Goal: Information Seeking & Learning: Learn about a topic

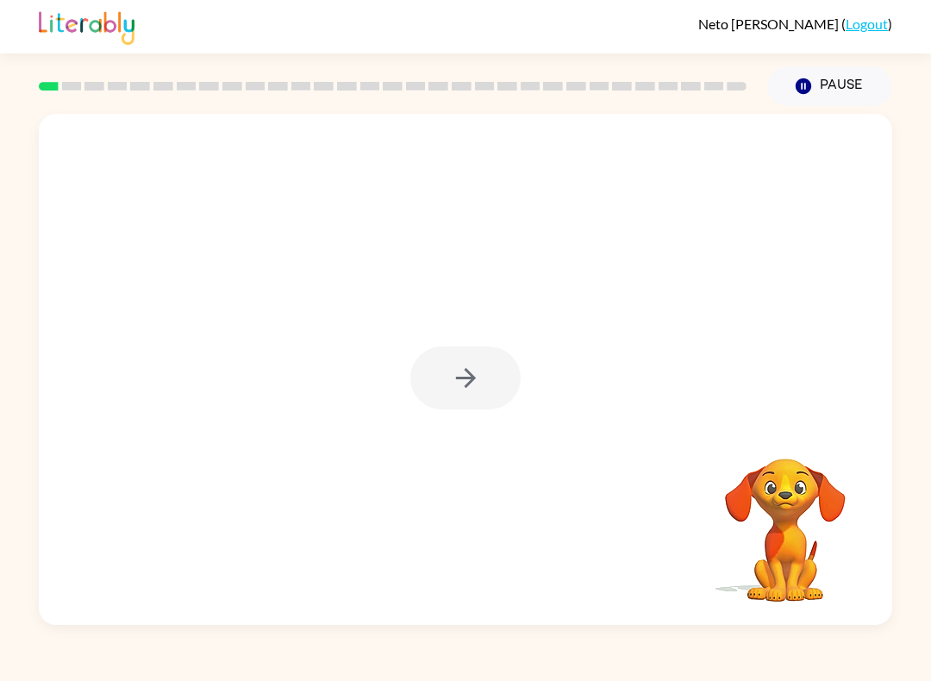
click at [507, 370] on div at bounding box center [465, 378] width 110 height 63
click at [465, 339] on div at bounding box center [466, 369] width 854 height 511
click at [503, 382] on button "button" at bounding box center [465, 378] width 110 height 63
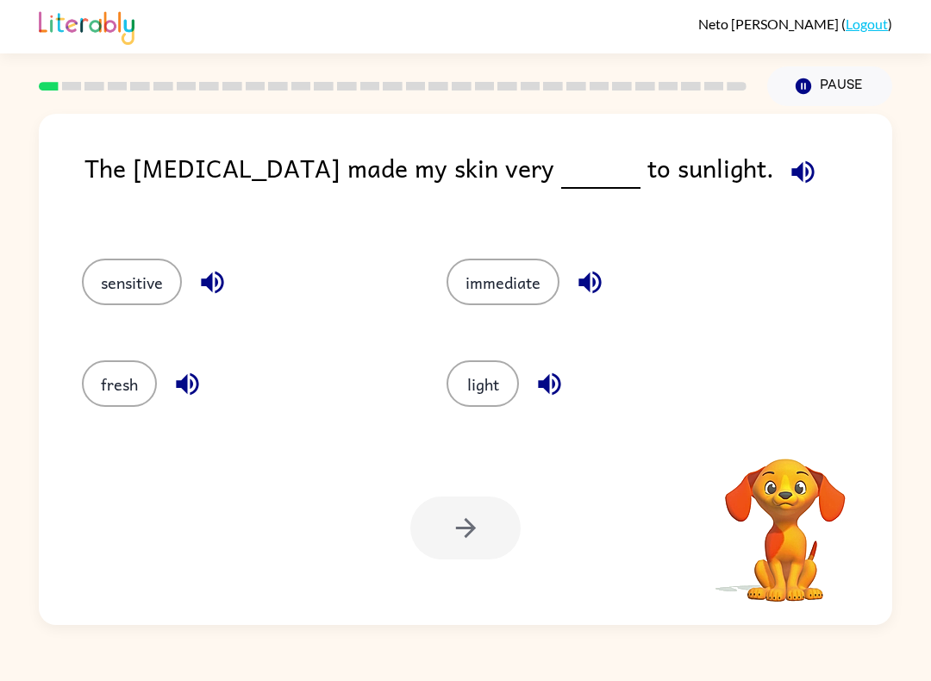
click at [839, 483] on video "Your browser must support playing .mp4 files to use Literably. Please try using…" at bounding box center [785, 518] width 172 height 172
click at [787, 521] on video "Your browser must support playing .mp4 files to use Literably. Please try using…" at bounding box center [785, 518] width 172 height 172
click at [135, 369] on button "fresh" at bounding box center [119, 383] width 75 height 47
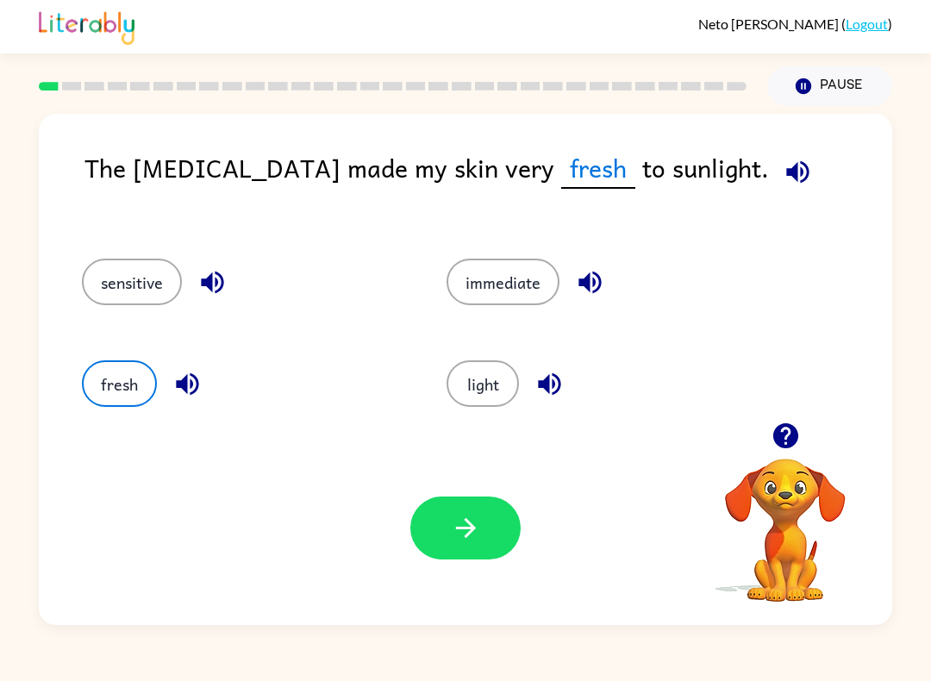
click at [516, 522] on button "button" at bounding box center [465, 528] width 110 height 63
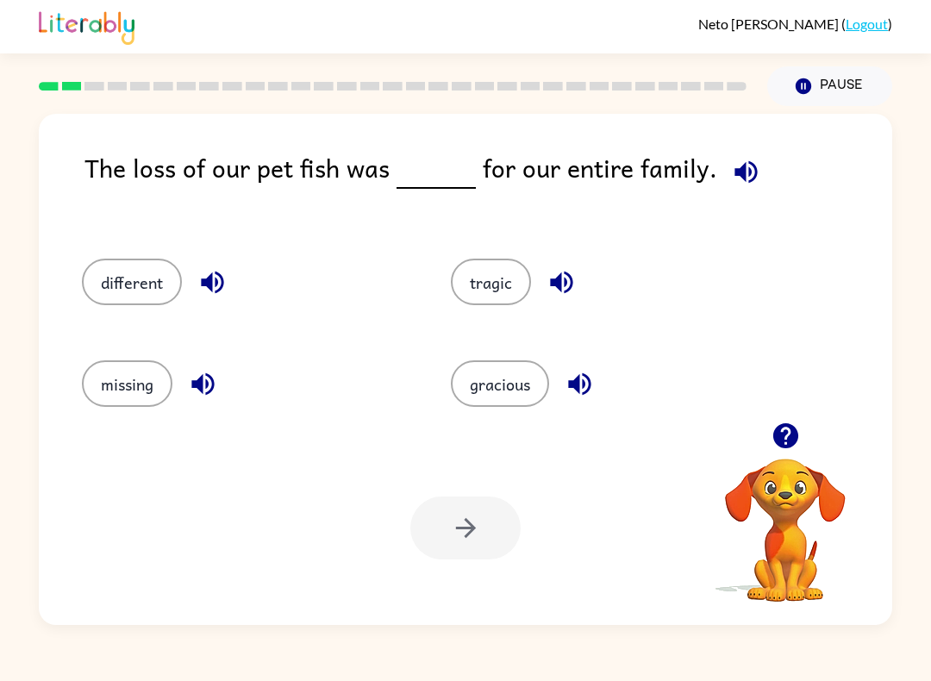
click at [499, 280] on button "tragic" at bounding box center [491, 282] width 80 height 47
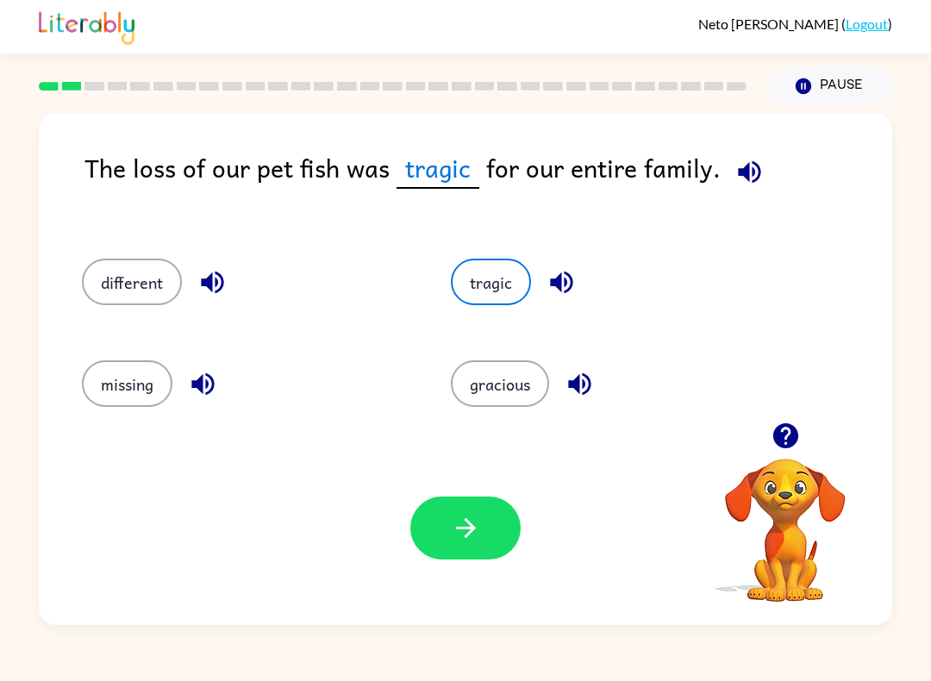
click at [482, 520] on button "button" at bounding box center [465, 528] width 110 height 63
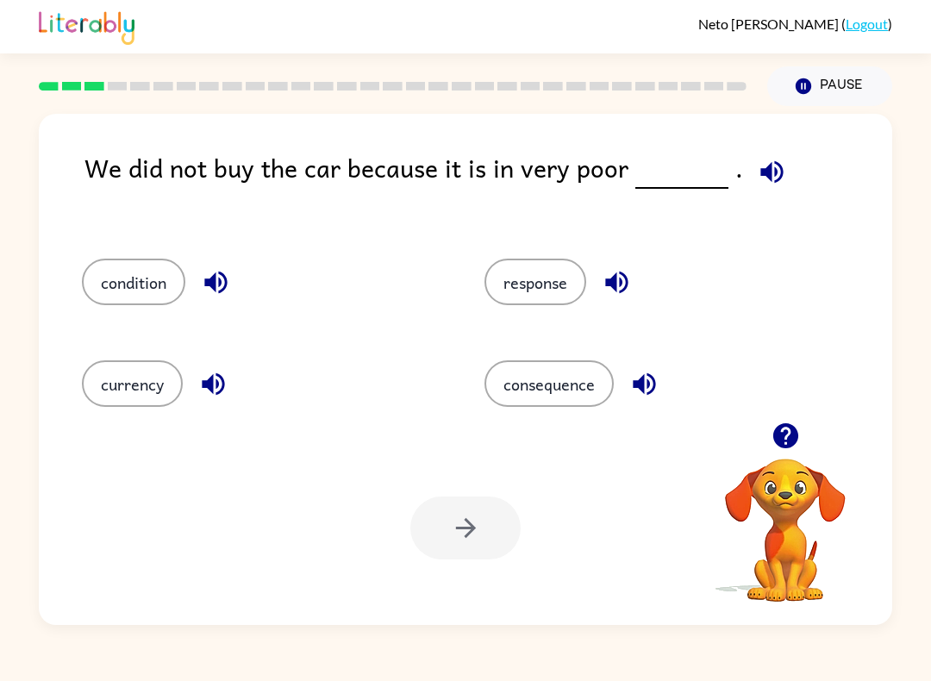
click at [765, 178] on icon "button" at bounding box center [772, 172] width 30 height 30
click at [777, 158] on button "button" at bounding box center [772, 172] width 44 height 44
click at [761, 172] on icon "button" at bounding box center [772, 171] width 22 height 22
click at [817, 473] on video "Your browser must support playing .mp4 files to use Literably. Please try using…" at bounding box center [785, 518] width 172 height 172
click at [804, 507] on video "Your browser must support playing .mp4 files to use Literably. Please try using…" at bounding box center [785, 518] width 172 height 172
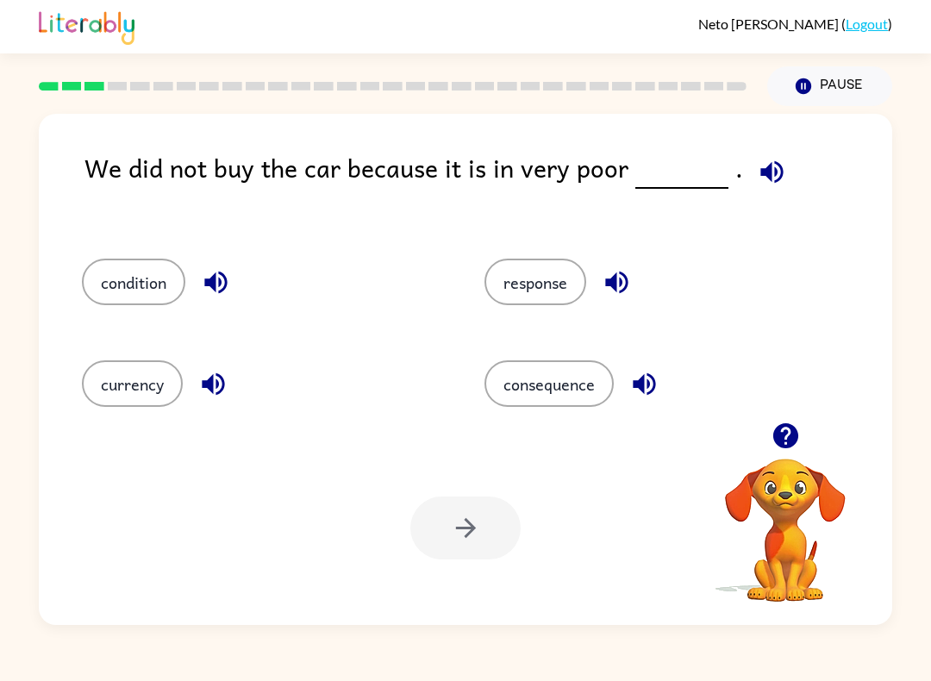
click at [160, 404] on button "currency" at bounding box center [132, 383] width 101 height 47
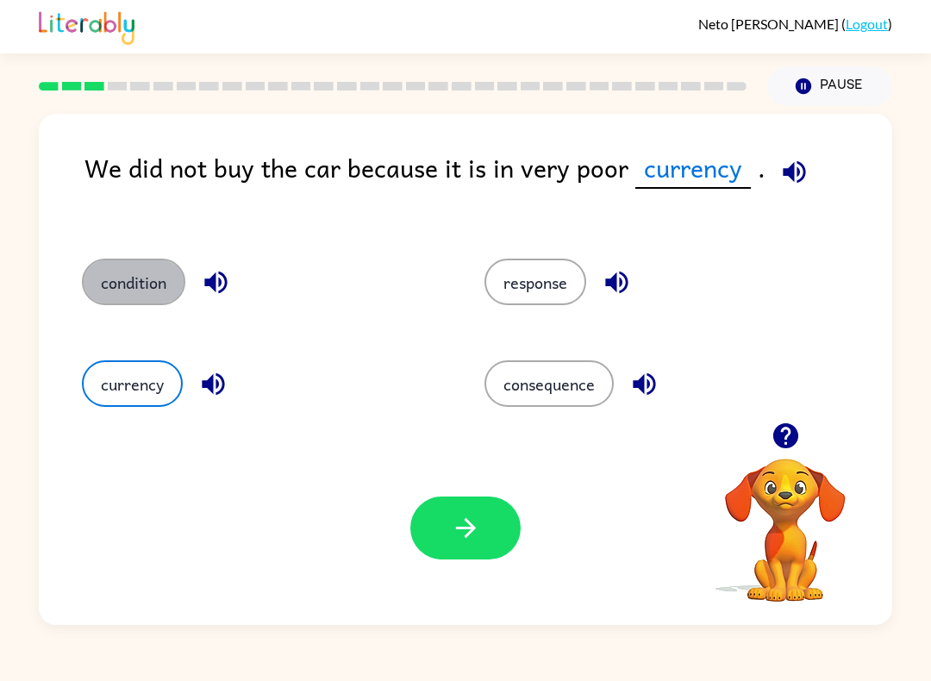
click at [123, 282] on button "condition" at bounding box center [133, 282] width 103 height 47
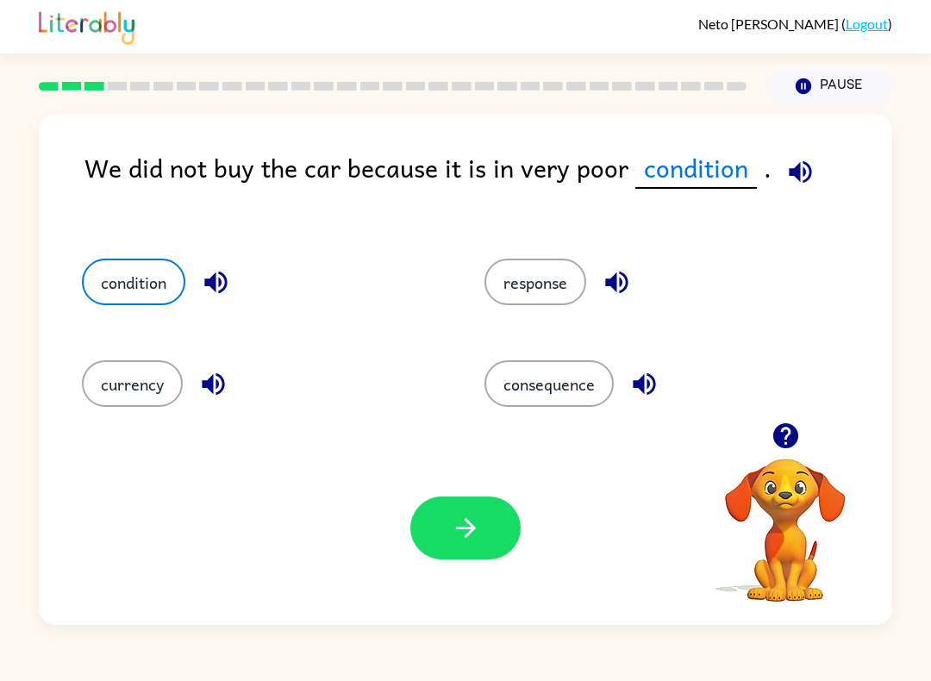
click at [210, 278] on icon "button" at bounding box center [216, 282] width 30 height 30
click at [226, 395] on icon "button" at bounding box center [213, 384] width 30 height 30
click at [205, 379] on icon "button" at bounding box center [213, 384] width 30 height 30
click at [220, 379] on icon "button" at bounding box center [213, 384] width 22 height 22
click at [617, 262] on button "button" at bounding box center [617, 282] width 44 height 44
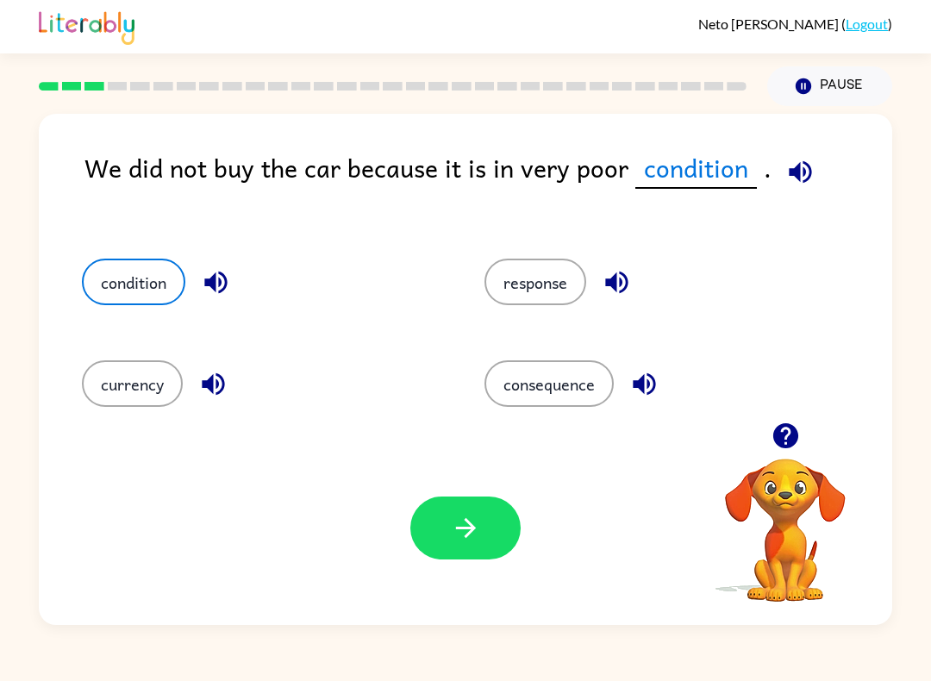
click at [598, 291] on button "button" at bounding box center [617, 282] width 44 height 44
click at [659, 387] on icon "button" at bounding box center [644, 384] width 30 height 30
click at [457, 528] on icon "button" at bounding box center [466, 528] width 30 height 30
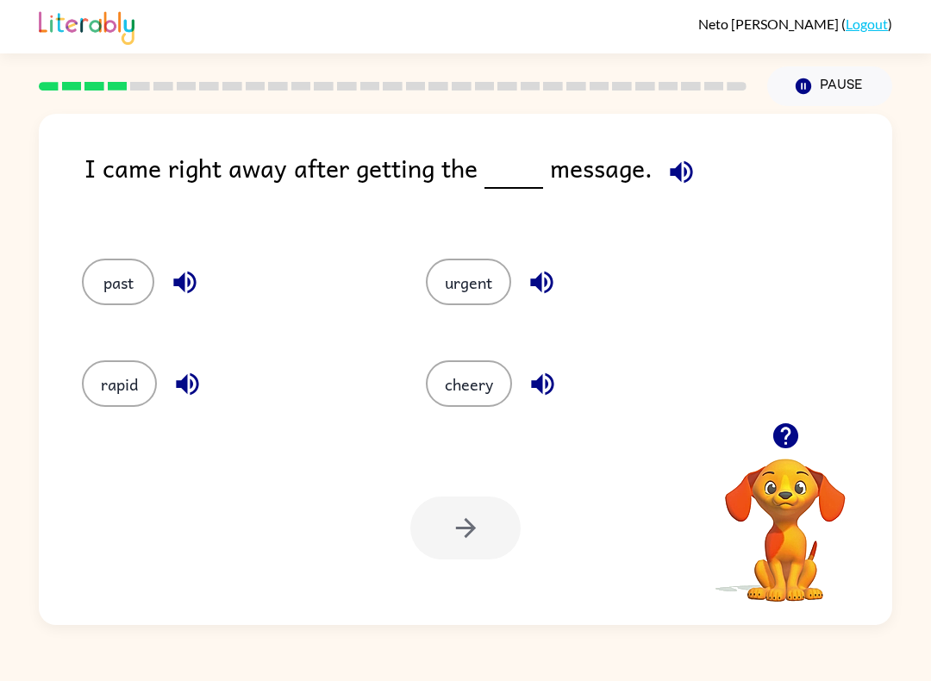
click at [142, 268] on button "past" at bounding box center [118, 282] width 72 height 47
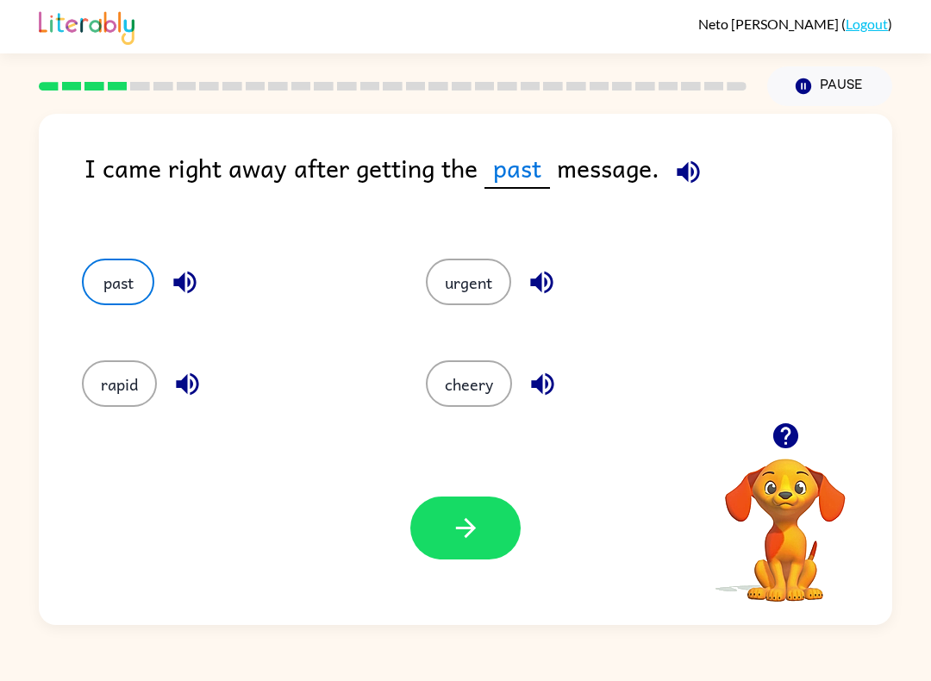
click at [475, 274] on button "urgent" at bounding box center [468, 282] width 85 height 47
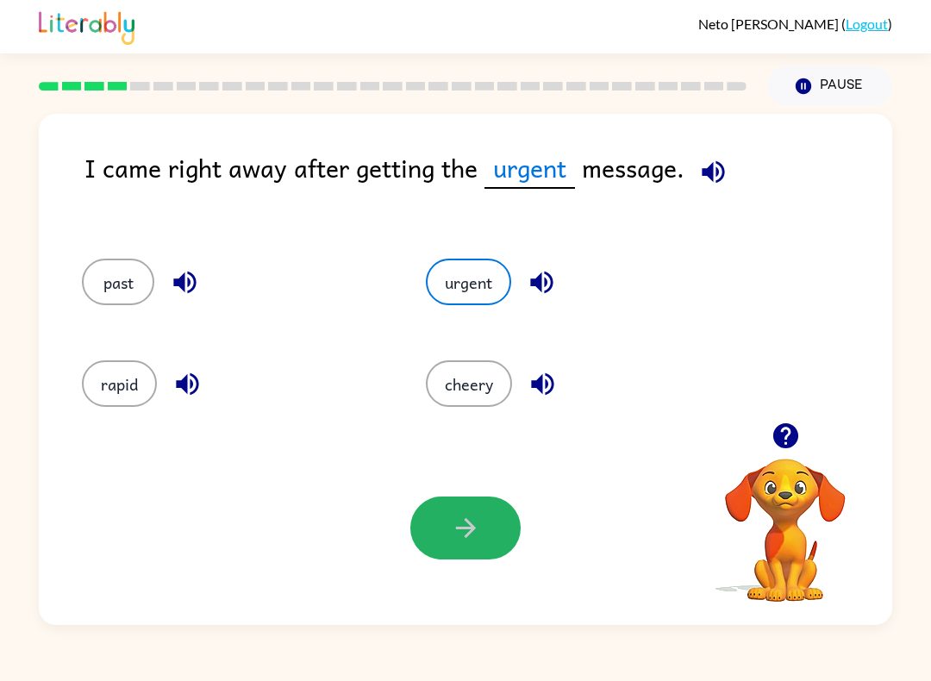
click at [475, 513] on button "button" at bounding box center [465, 528] width 110 height 63
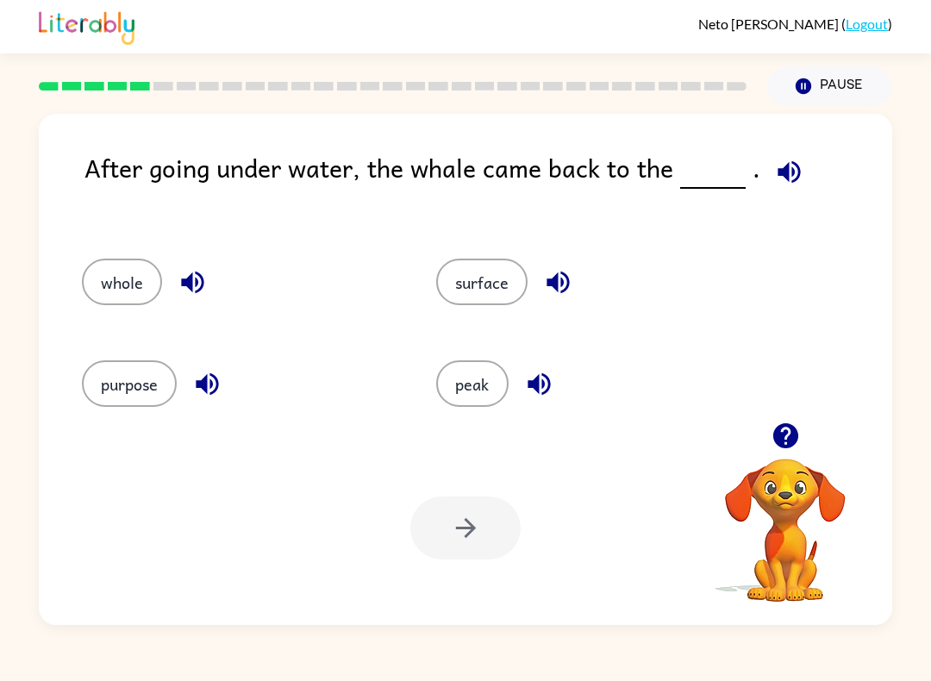
click at [487, 296] on button "surface" at bounding box center [481, 282] width 91 height 47
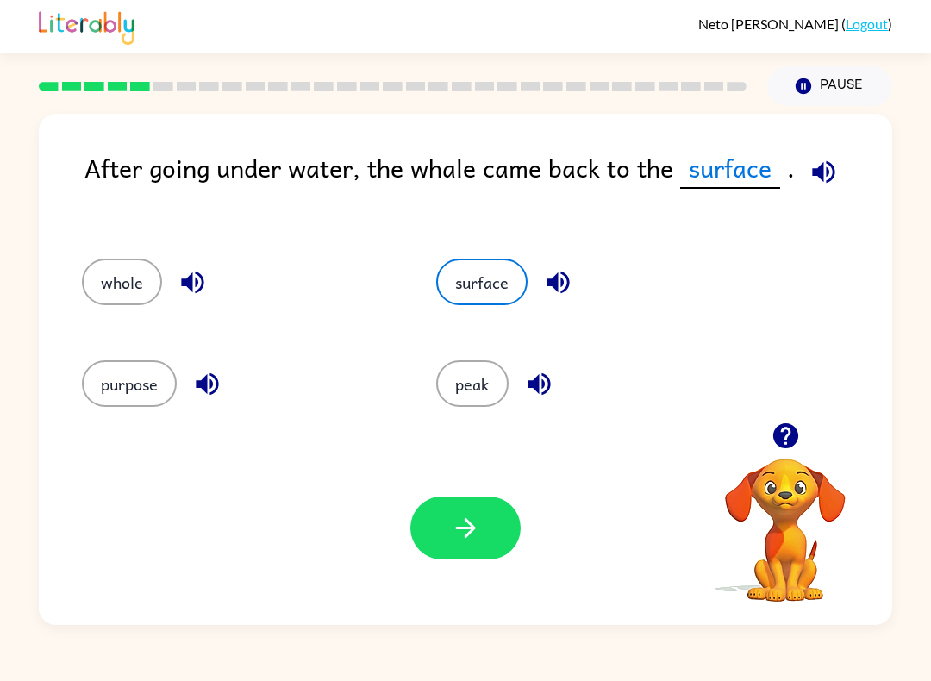
click at [562, 283] on icon "button" at bounding box center [558, 283] width 22 height 22
click at [485, 510] on button "button" at bounding box center [465, 528] width 110 height 63
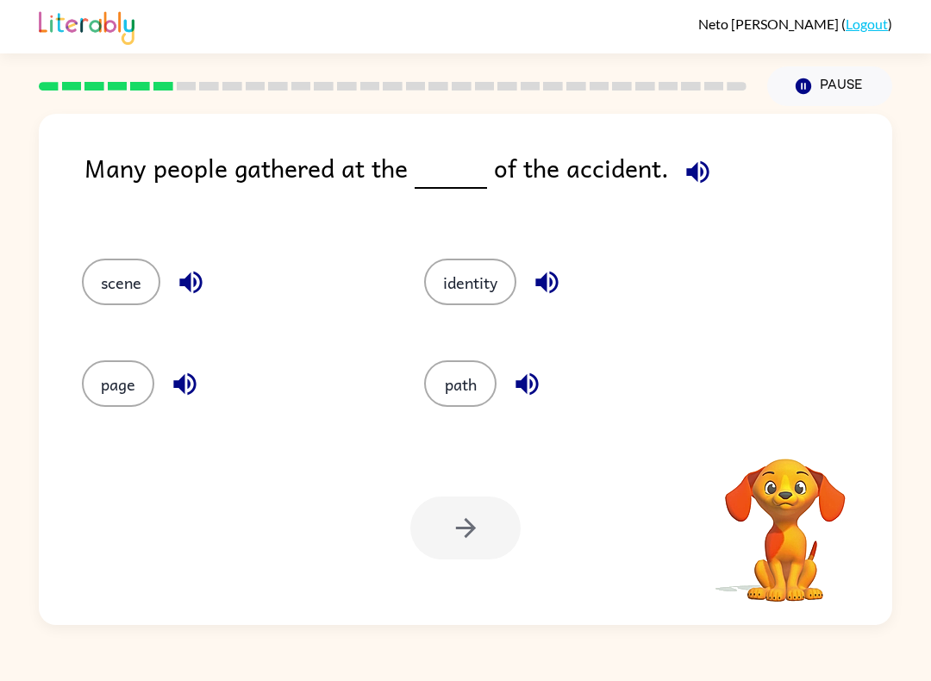
click at [554, 257] on div "identity" at bounding box center [562, 277] width 342 height 102
click at [557, 270] on icon "button" at bounding box center [547, 282] width 30 height 30
click at [531, 386] on icon "button" at bounding box center [527, 384] width 22 height 22
click at [173, 387] on icon "button" at bounding box center [185, 384] width 30 height 30
click at [192, 270] on icon "button" at bounding box center [191, 282] width 30 height 30
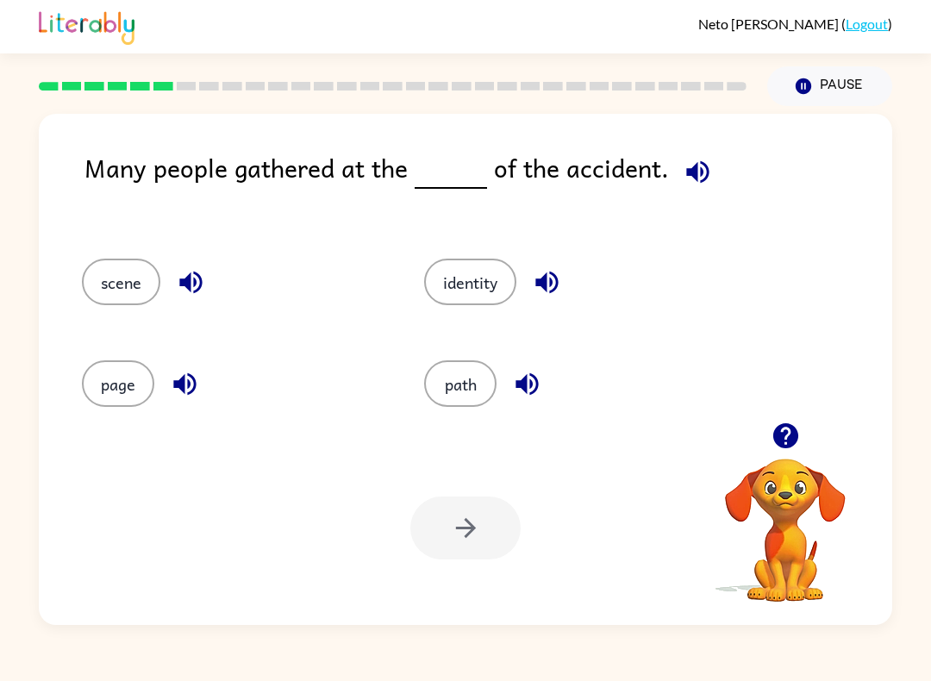
click at [483, 302] on button "identity" at bounding box center [470, 282] width 92 height 47
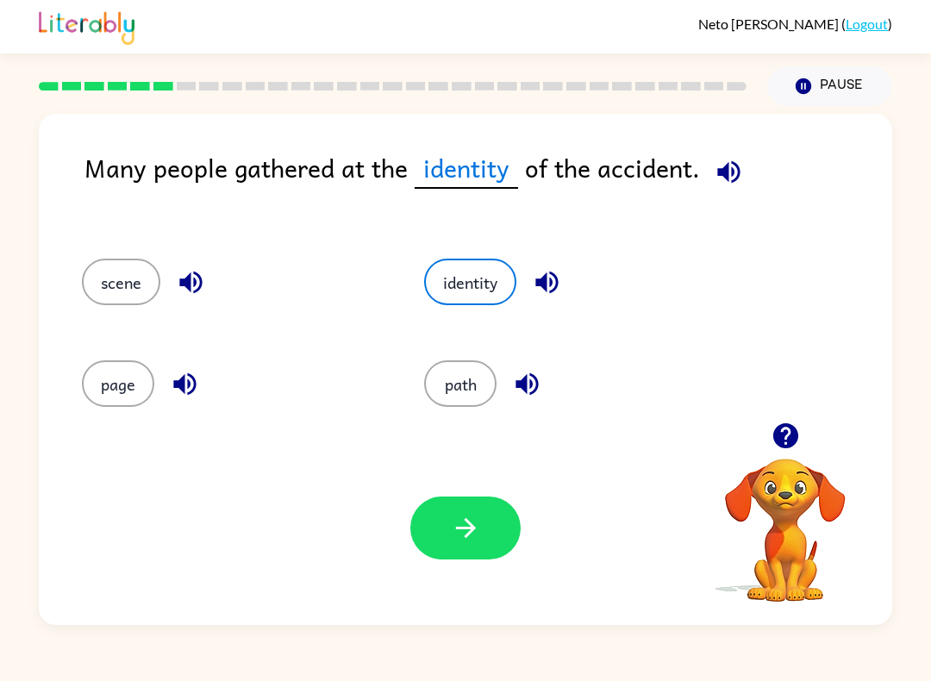
click at [486, 530] on button "button" at bounding box center [465, 528] width 110 height 63
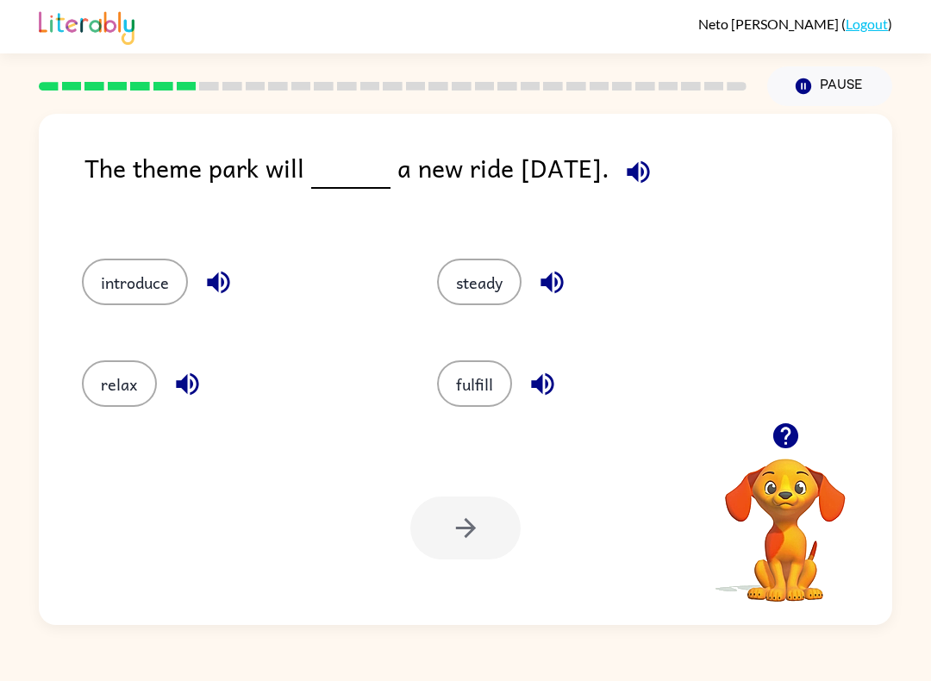
click at [162, 266] on button "introduce" at bounding box center [135, 282] width 106 height 47
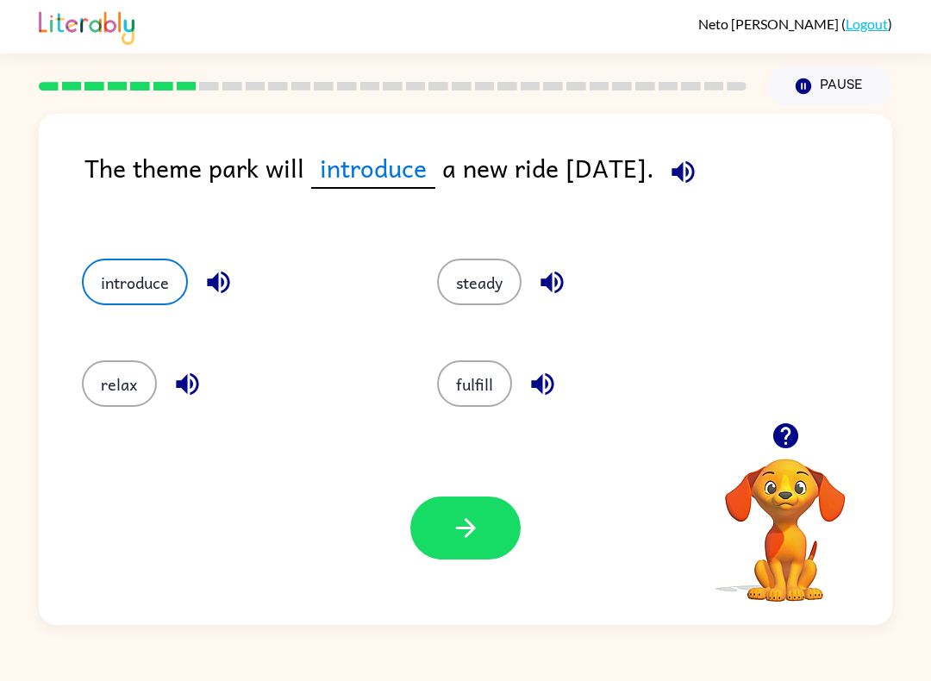
click at [694, 167] on icon "button" at bounding box center [683, 171] width 22 height 22
click at [478, 521] on icon "button" at bounding box center [466, 528] width 30 height 30
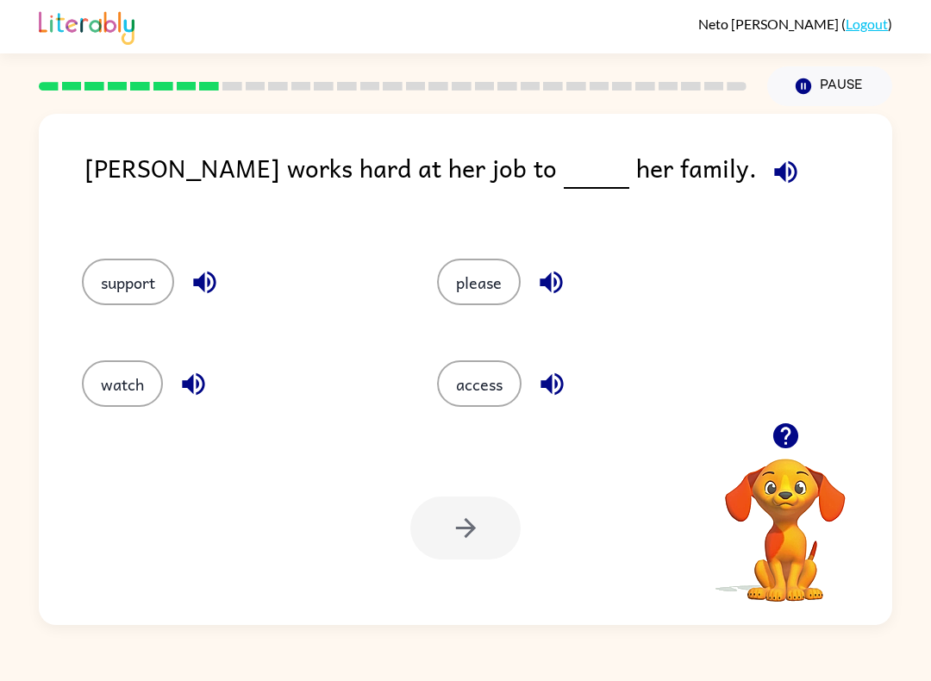
click at [145, 275] on button "support" at bounding box center [128, 282] width 92 height 47
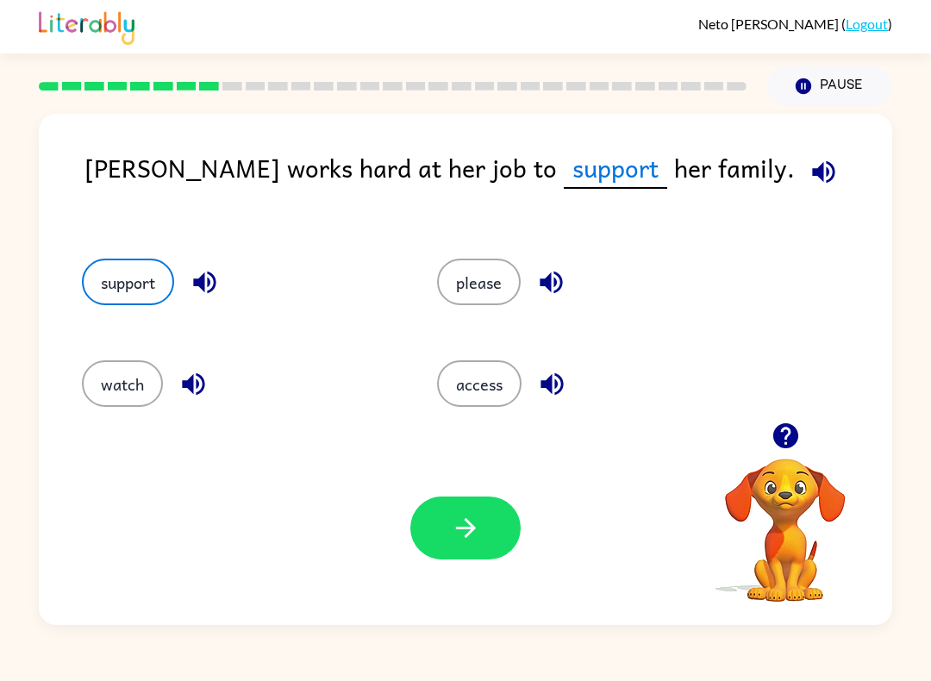
click at [212, 273] on icon "button" at bounding box center [205, 282] width 30 height 30
click at [460, 532] on icon "button" at bounding box center [466, 528] width 30 height 30
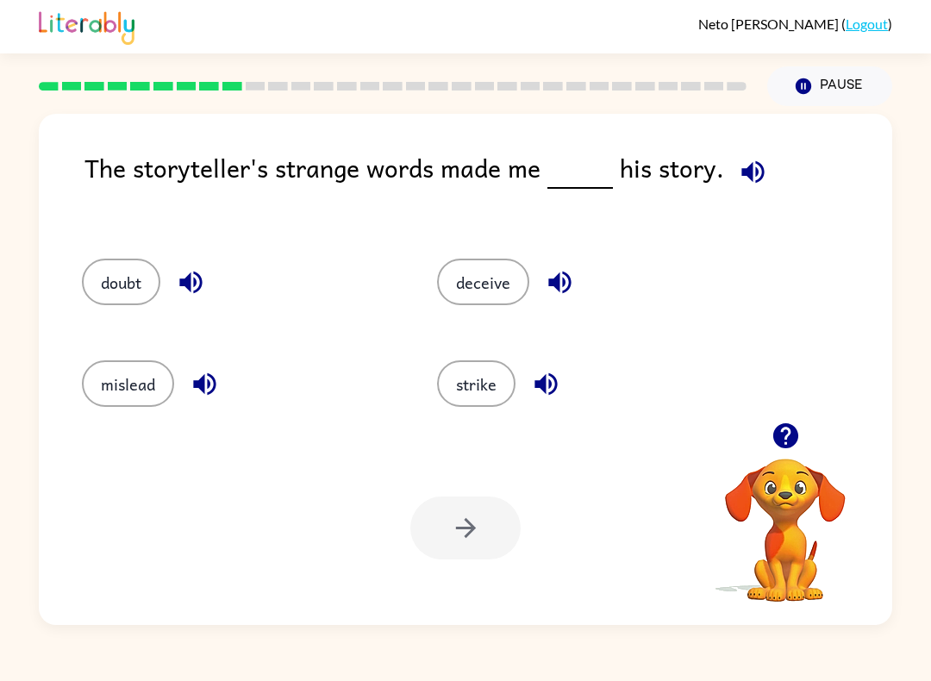
click at [529, 286] on button "deceive" at bounding box center [483, 282] width 92 height 47
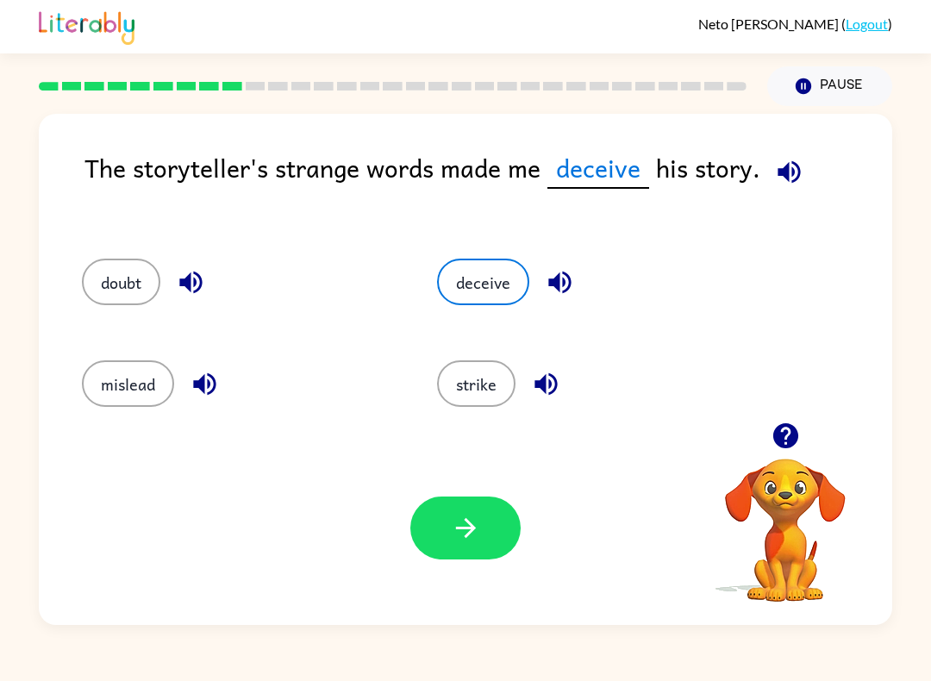
click at [571, 274] on icon "button" at bounding box center [560, 282] width 30 height 30
click at [559, 384] on icon "button" at bounding box center [546, 384] width 30 height 30
click at [198, 377] on icon "button" at bounding box center [205, 384] width 30 height 30
click at [220, 274] on div "doubt" at bounding box center [240, 282] width 316 height 47
click at [210, 274] on button "button" at bounding box center [191, 282] width 44 height 44
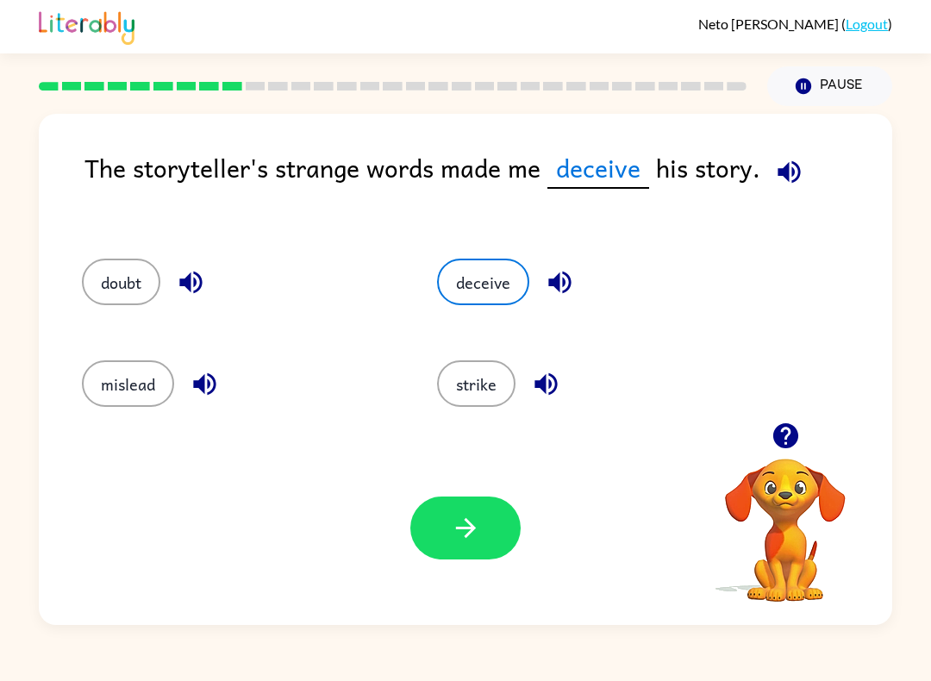
click at [197, 282] on icon "button" at bounding box center [190, 283] width 22 height 22
click at [145, 270] on button "doubt" at bounding box center [121, 282] width 78 height 47
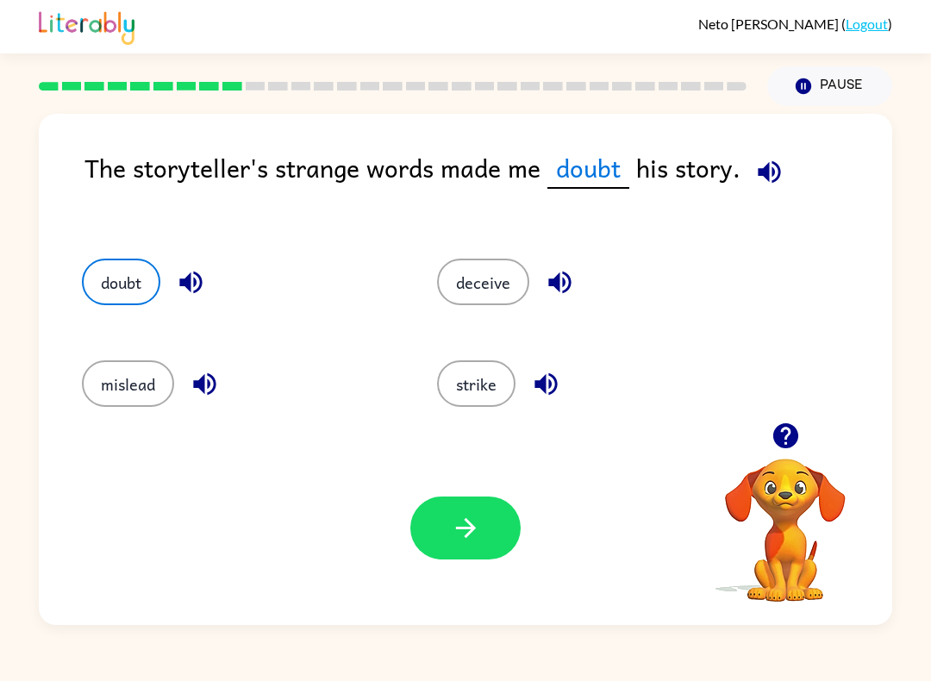
click at [485, 513] on button "button" at bounding box center [465, 528] width 110 height 63
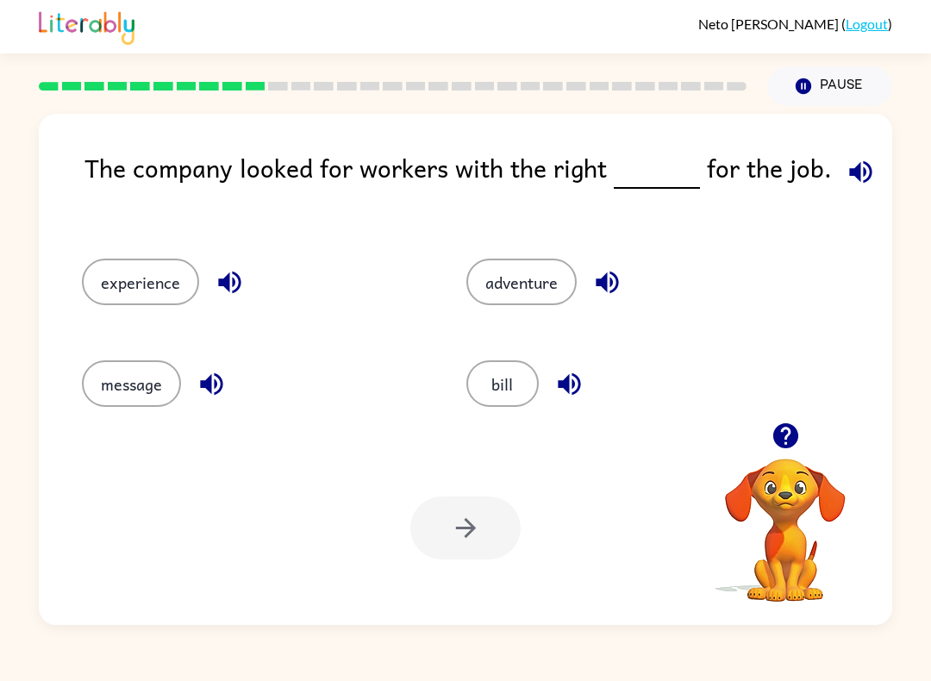
click at [872, 176] on button "button" at bounding box center [861, 172] width 44 height 44
click at [846, 169] on icon "button" at bounding box center [861, 172] width 30 height 30
click at [861, 171] on icon "button" at bounding box center [860, 171] width 22 height 22
click at [527, 281] on button "adventure" at bounding box center [521, 282] width 110 height 47
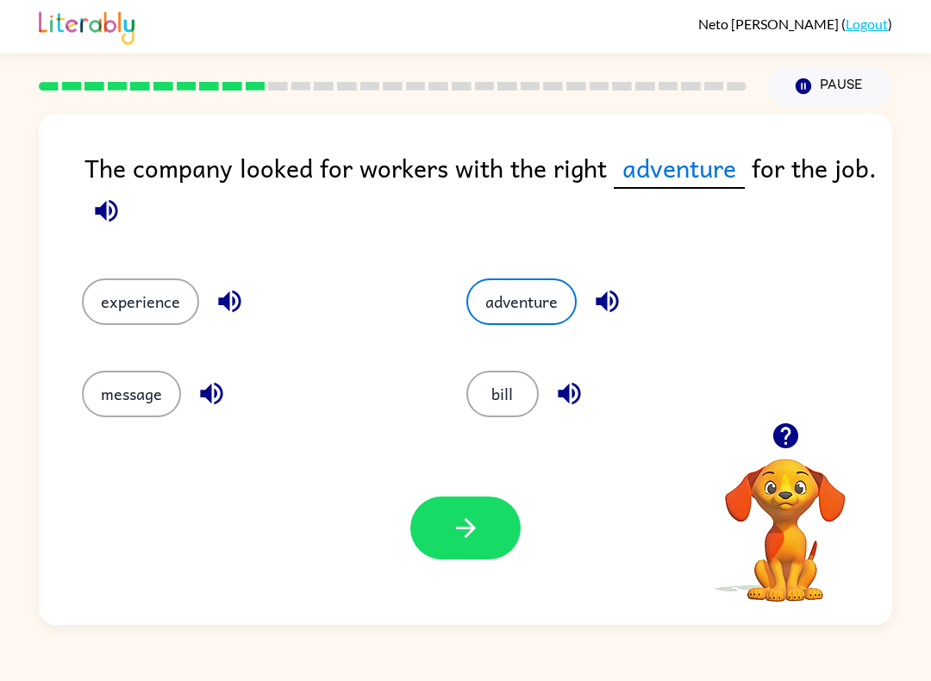
click at [451, 530] on icon "button" at bounding box center [466, 528] width 30 height 30
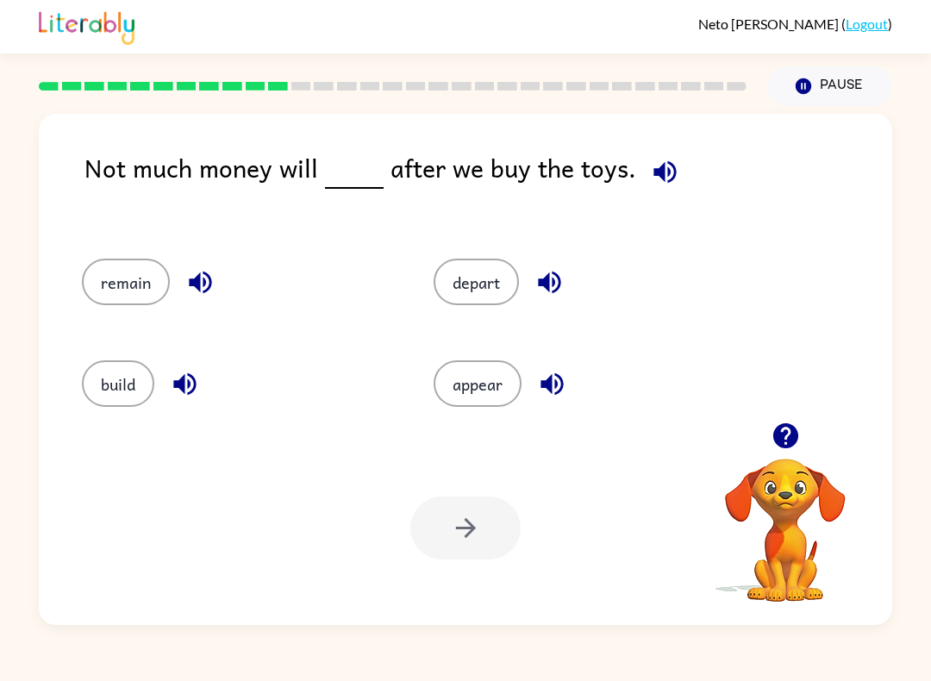
click at [605, 368] on div "appear" at bounding box center [590, 383] width 312 height 47
click at [604, 370] on div "appear" at bounding box center [590, 383] width 312 height 47
click at [546, 384] on icon "button" at bounding box center [552, 384] width 22 height 22
click at [216, 273] on button "button" at bounding box center [200, 282] width 44 height 44
click at [552, 266] on button "button" at bounding box center [550, 282] width 44 height 44
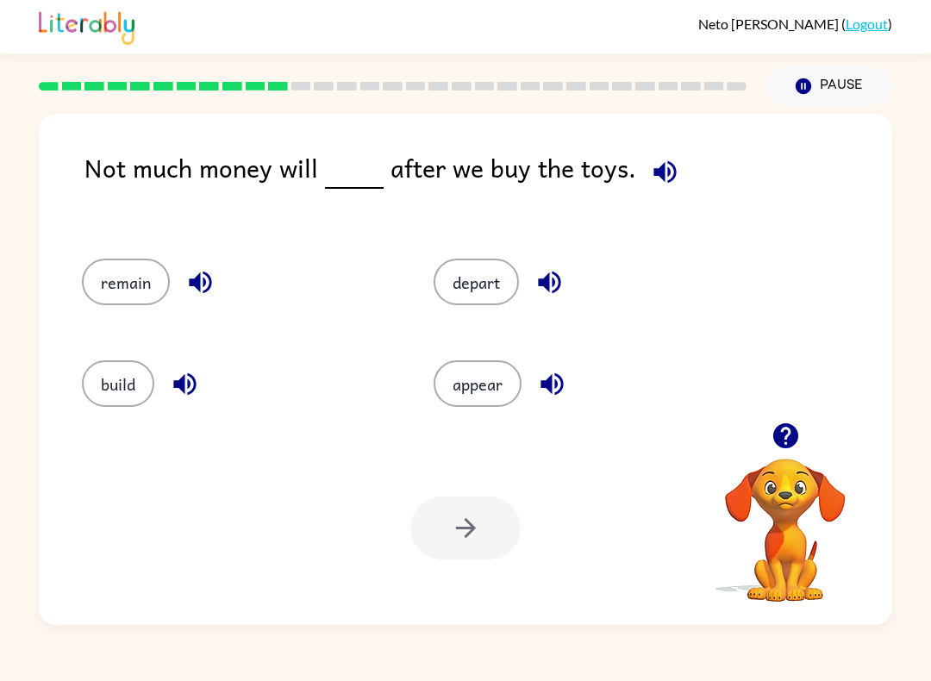
click at [157, 412] on div "build" at bounding box center [225, 379] width 352 height 102
click at [139, 251] on div "remain" at bounding box center [225, 277] width 352 height 102
click at [474, 366] on button "appear" at bounding box center [478, 383] width 88 height 47
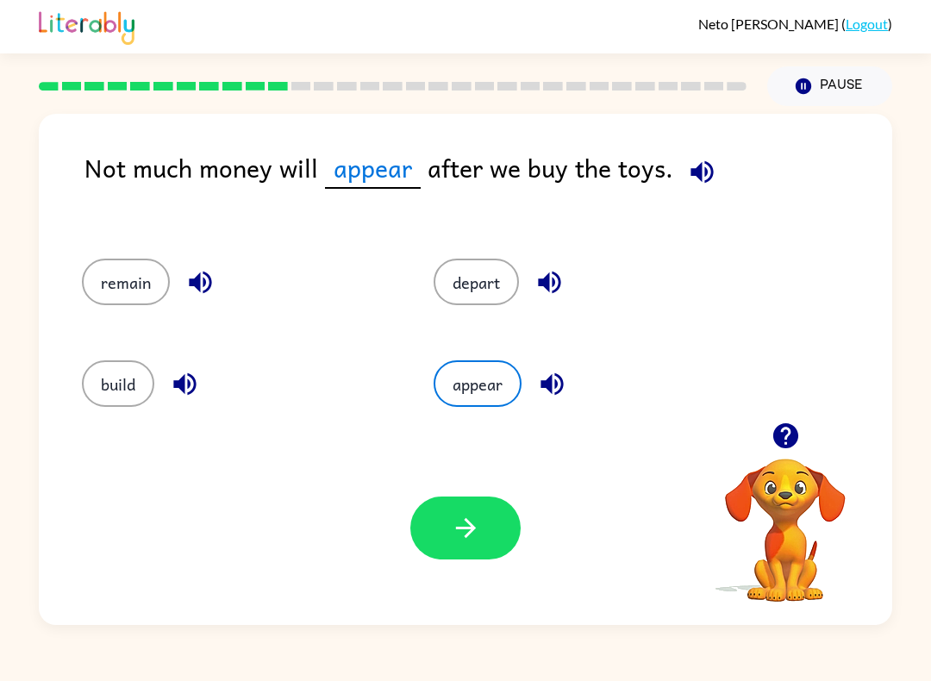
click at [198, 375] on icon "button" at bounding box center [185, 384] width 30 height 30
click at [489, 354] on div "appear" at bounding box center [577, 379] width 352 height 102
click at [457, 529] on icon "button" at bounding box center [465, 528] width 20 height 20
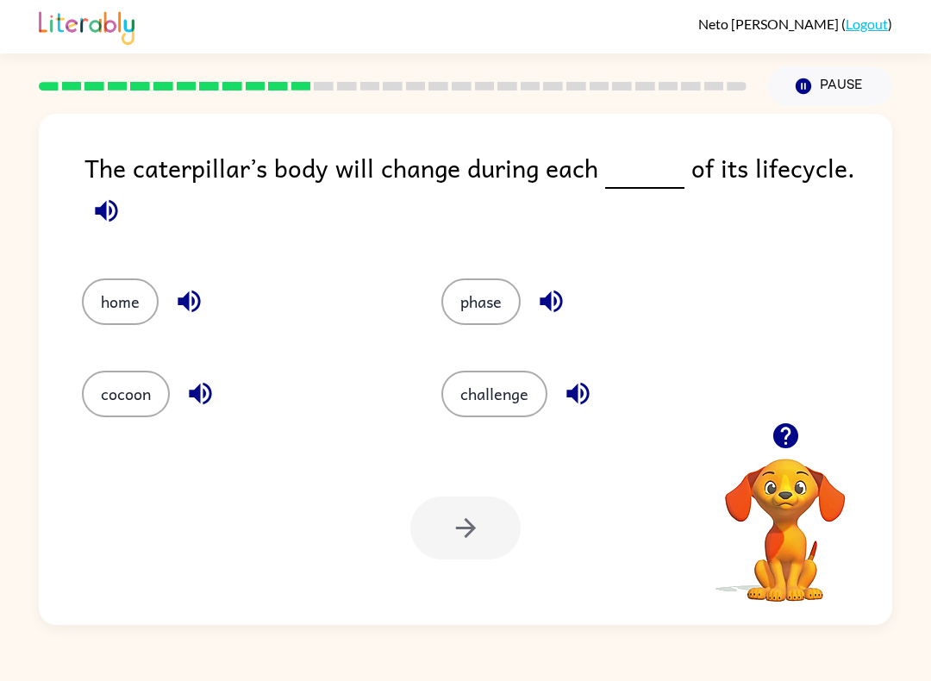
click at [527, 396] on button "challenge" at bounding box center [494, 394] width 106 height 47
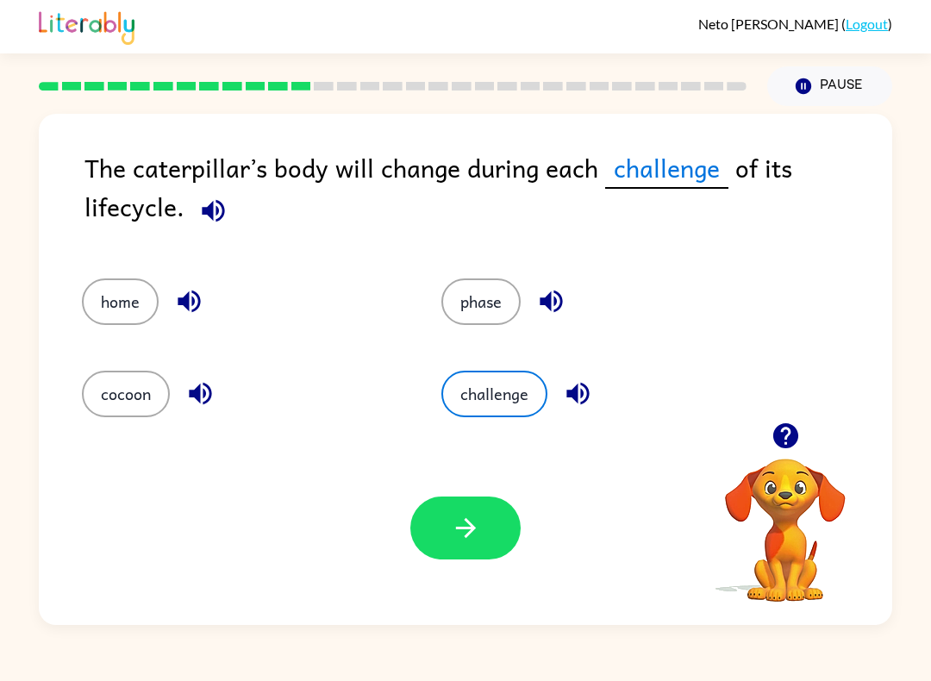
click at [568, 404] on icon "button" at bounding box center [578, 394] width 30 height 30
click at [463, 541] on icon "button" at bounding box center [466, 528] width 30 height 30
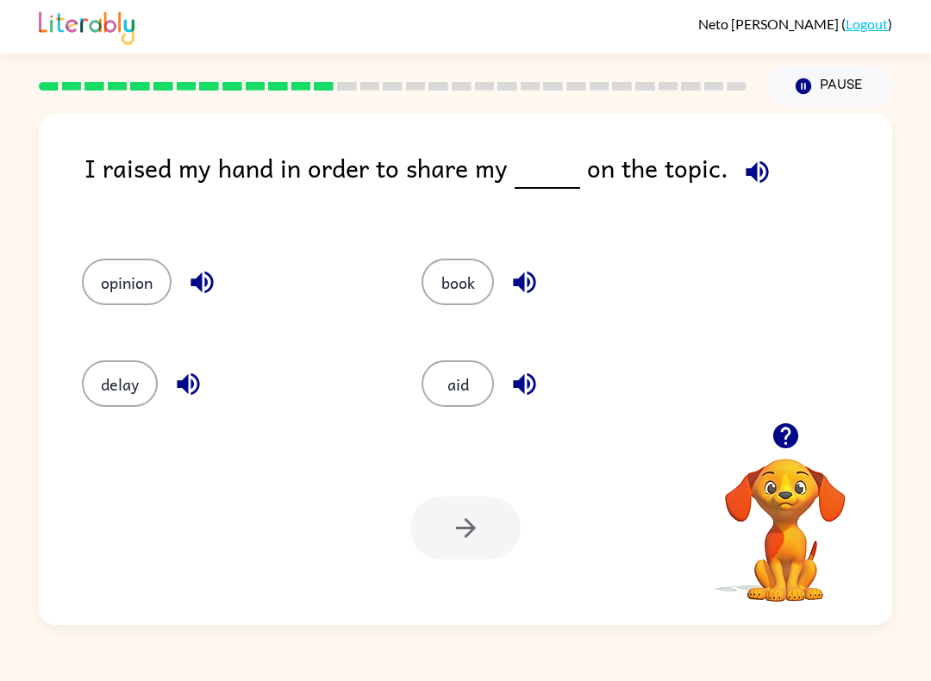
click at [453, 246] on div "book" at bounding box center [559, 277] width 340 height 102
click at [473, 297] on button "book" at bounding box center [458, 282] width 72 height 47
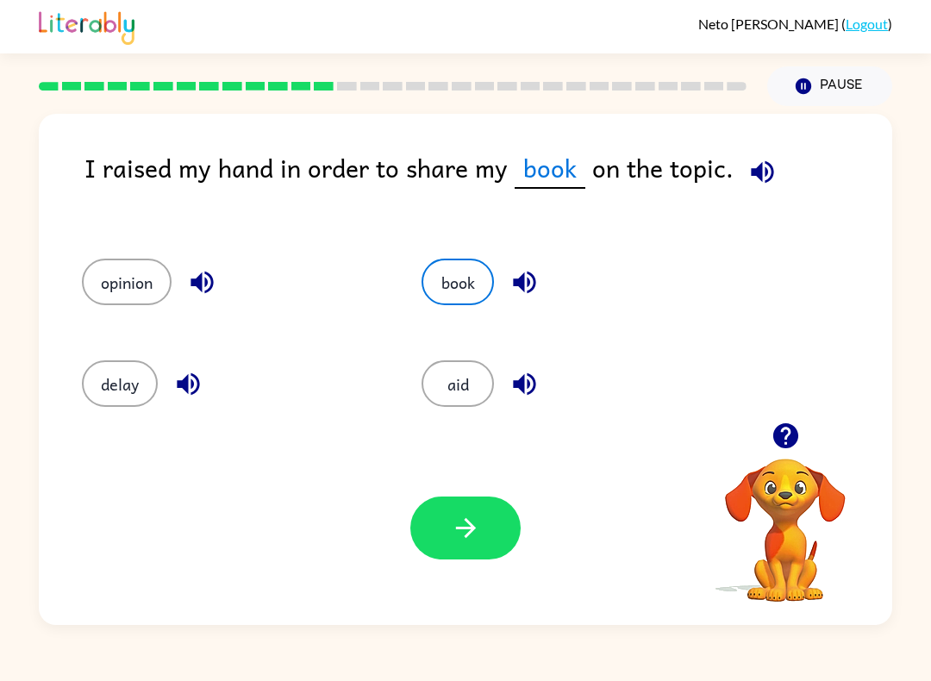
click at [478, 503] on button "button" at bounding box center [465, 528] width 110 height 63
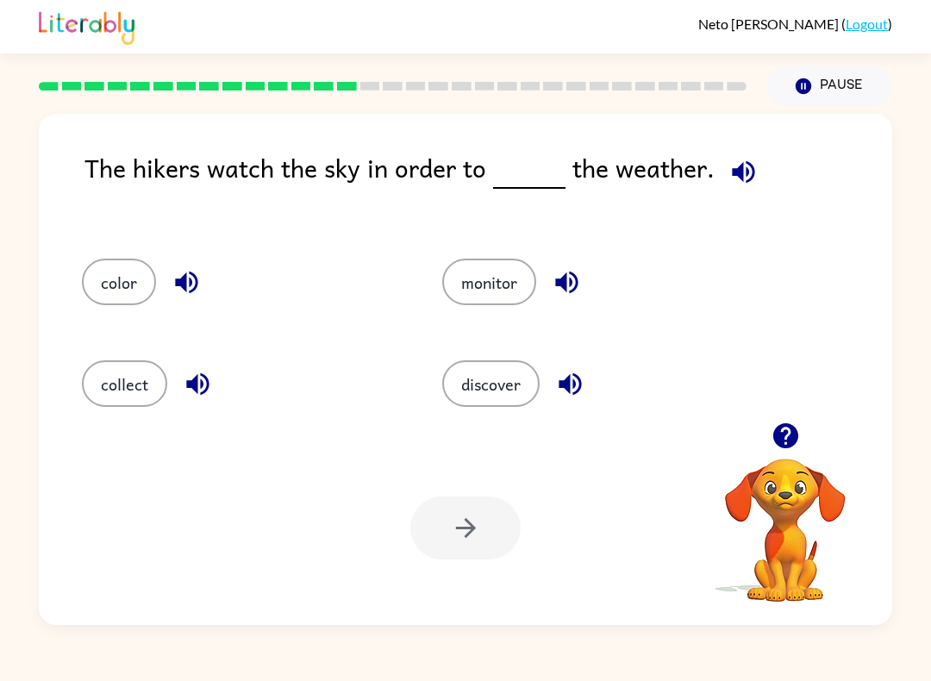
click at [479, 397] on button "discover" at bounding box center [490, 383] width 97 height 47
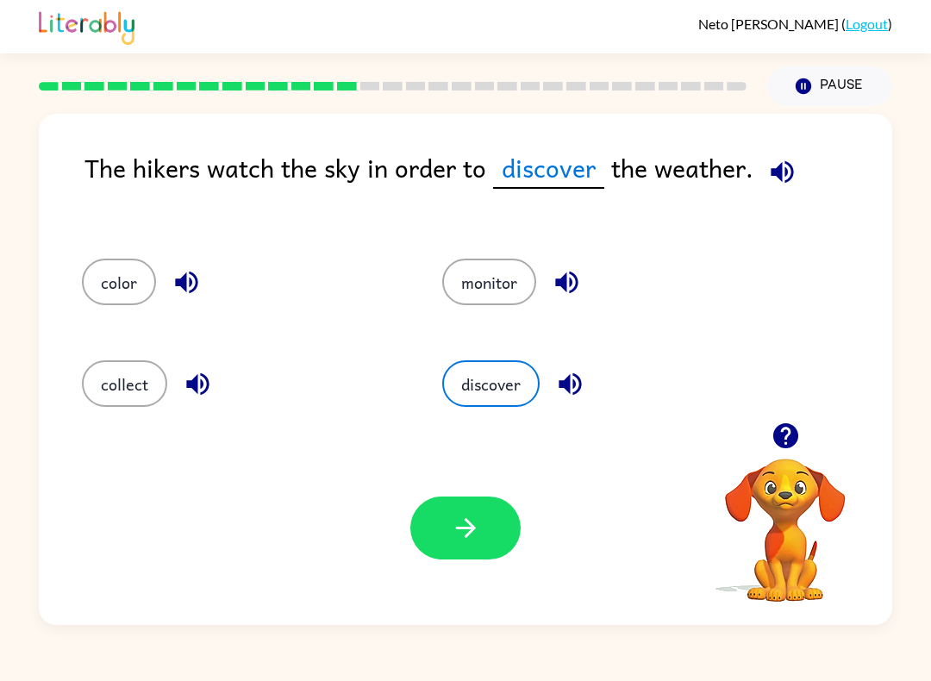
click at [485, 552] on button "button" at bounding box center [465, 528] width 110 height 63
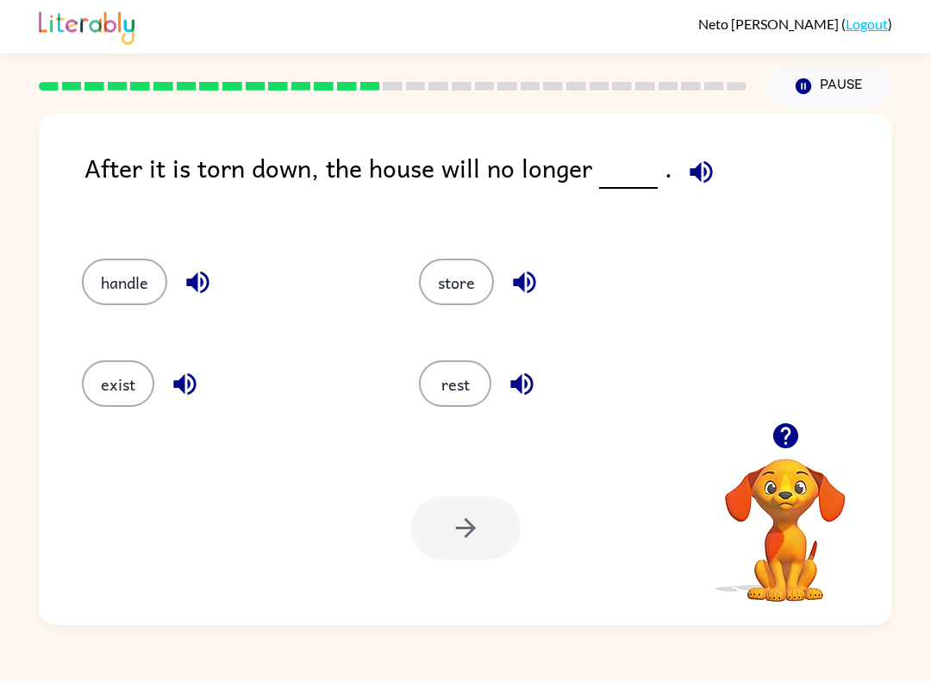
click at [101, 327] on div "handle" at bounding box center [217, 277] width 337 height 102
click at [134, 276] on button "handle" at bounding box center [124, 282] width 85 height 47
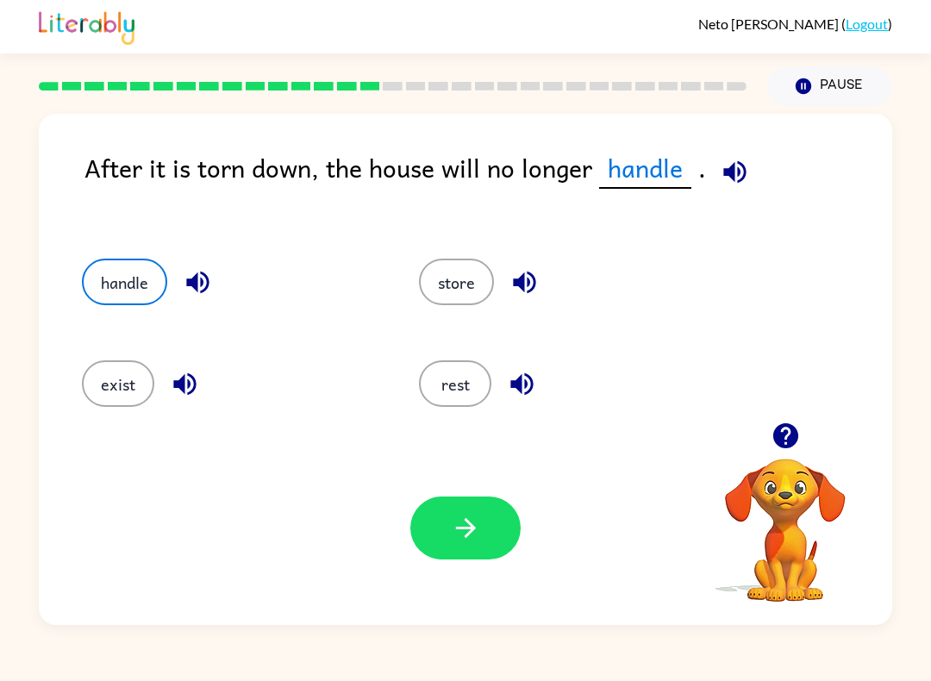
click at [472, 528] on icon "button" at bounding box center [465, 528] width 20 height 20
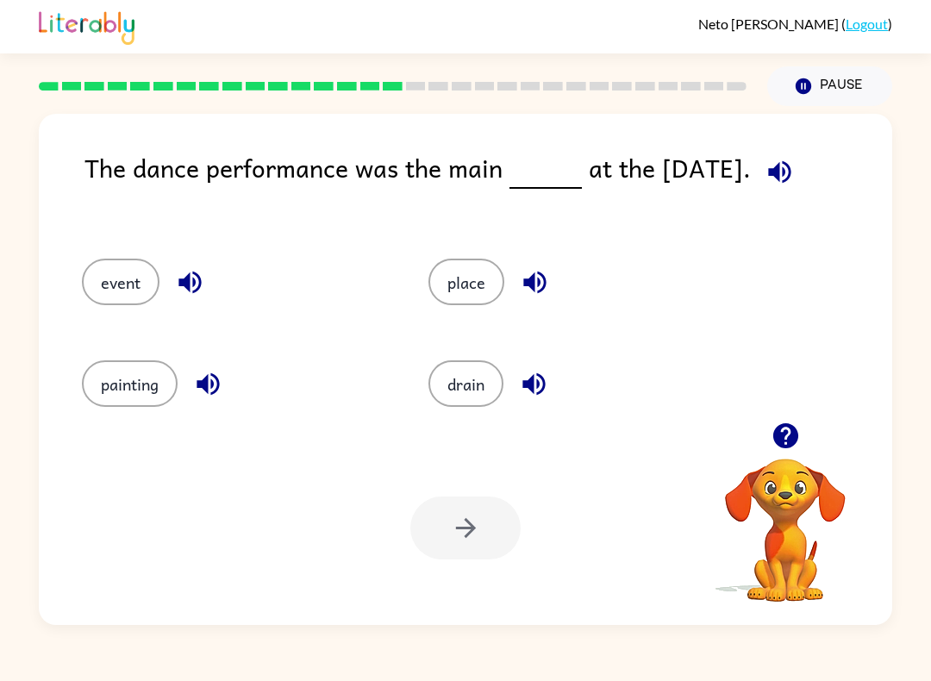
click at [464, 285] on button "place" at bounding box center [467, 282] width 76 height 47
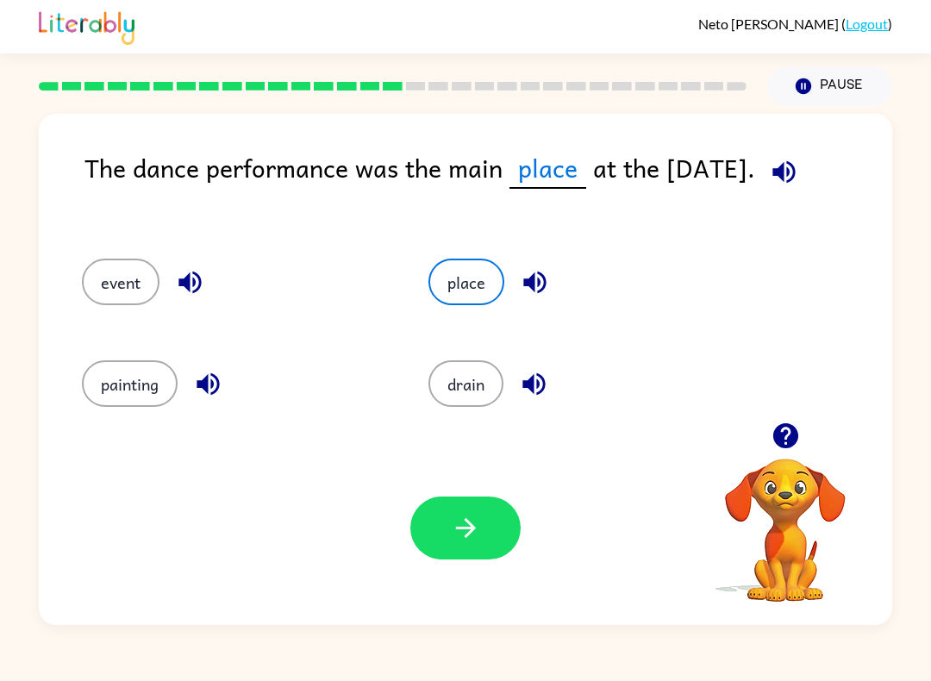
click at [463, 541] on icon "button" at bounding box center [466, 528] width 30 height 30
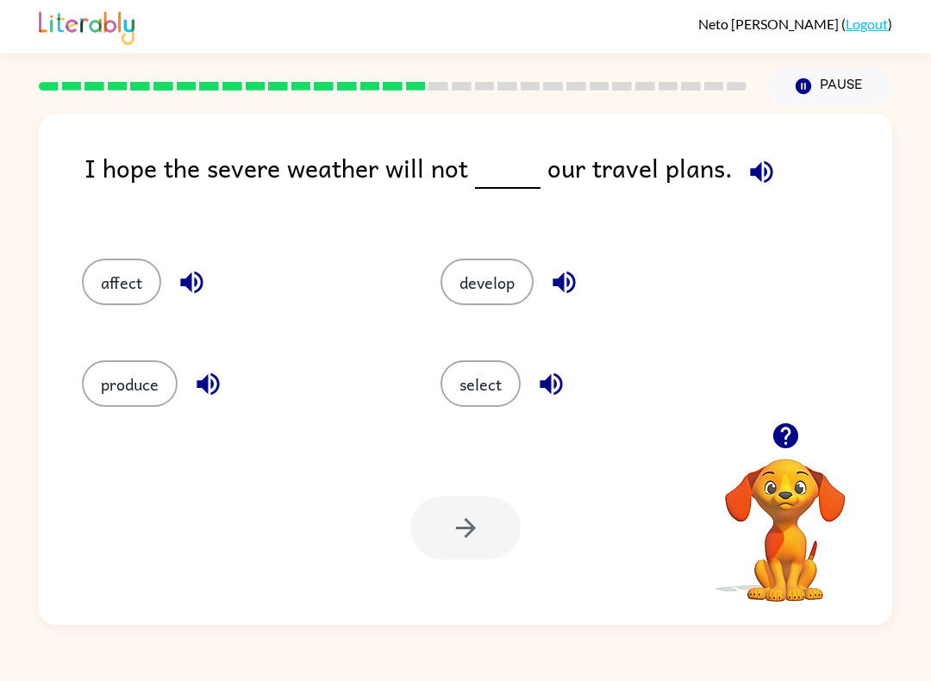
click at [212, 386] on icon "button" at bounding box center [208, 384] width 22 height 22
click at [136, 286] on button "affect" at bounding box center [121, 282] width 79 height 47
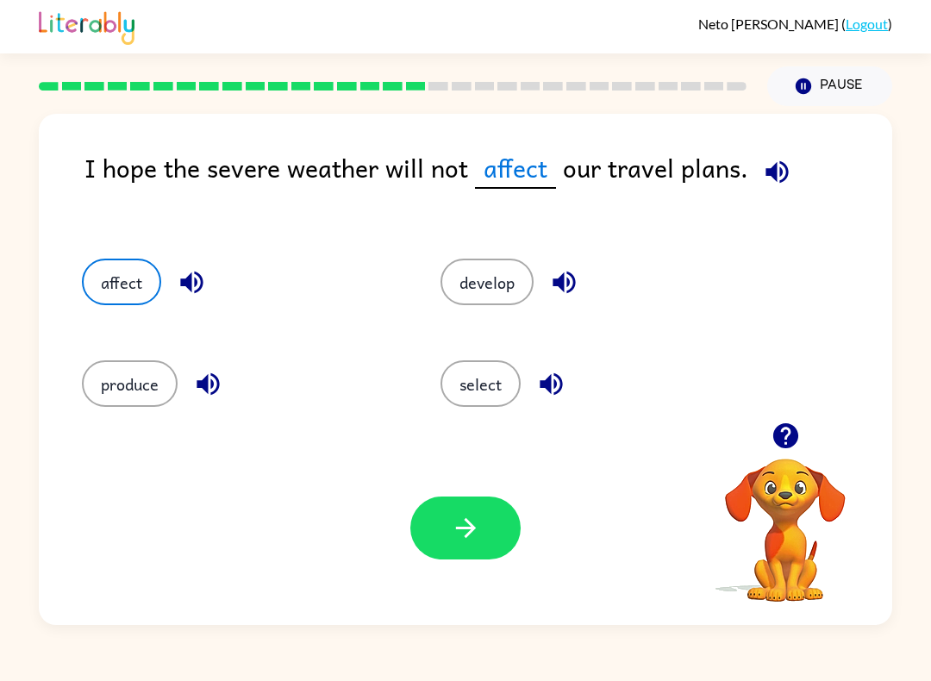
click at [476, 515] on icon "button" at bounding box center [466, 528] width 30 height 30
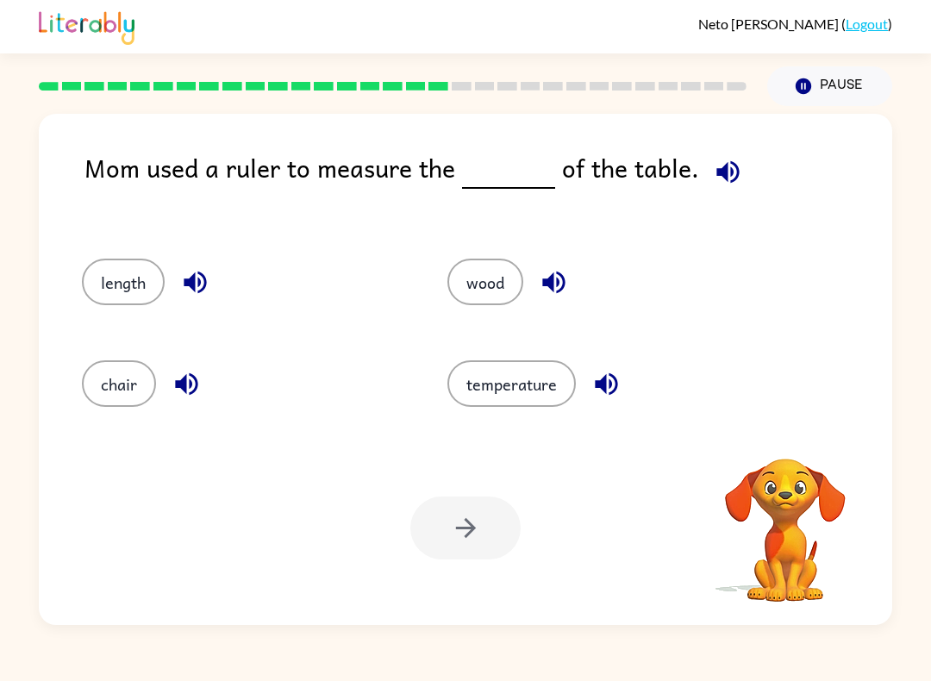
click at [667, 577] on div "Your browser must support playing .mp4 files to use Literably. Please try using…" at bounding box center [466, 528] width 854 height 194
click at [130, 304] on button "length" at bounding box center [123, 282] width 83 height 47
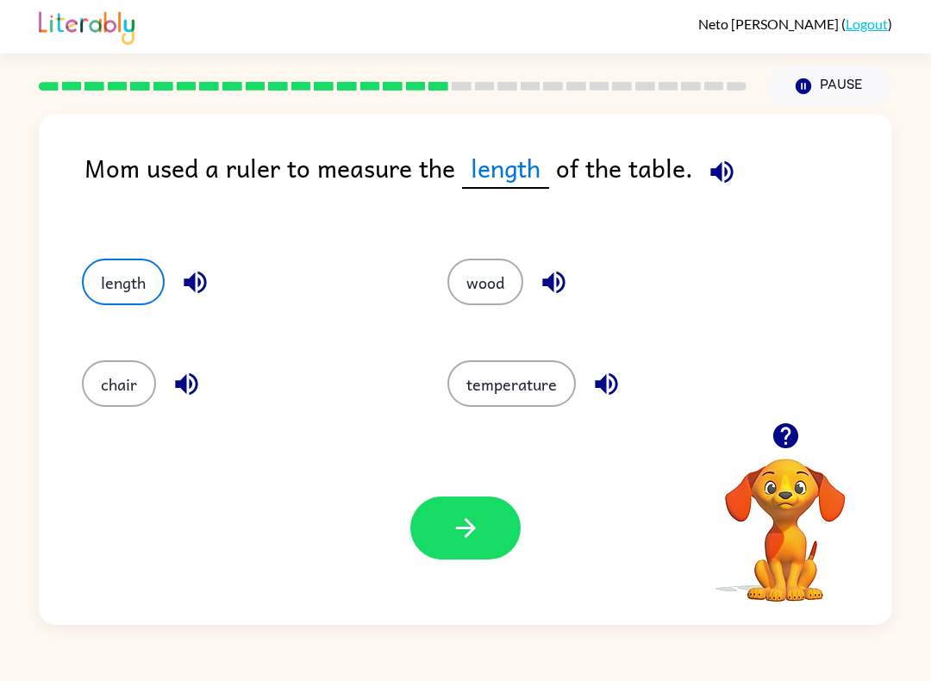
click at [484, 529] on button "button" at bounding box center [465, 528] width 110 height 63
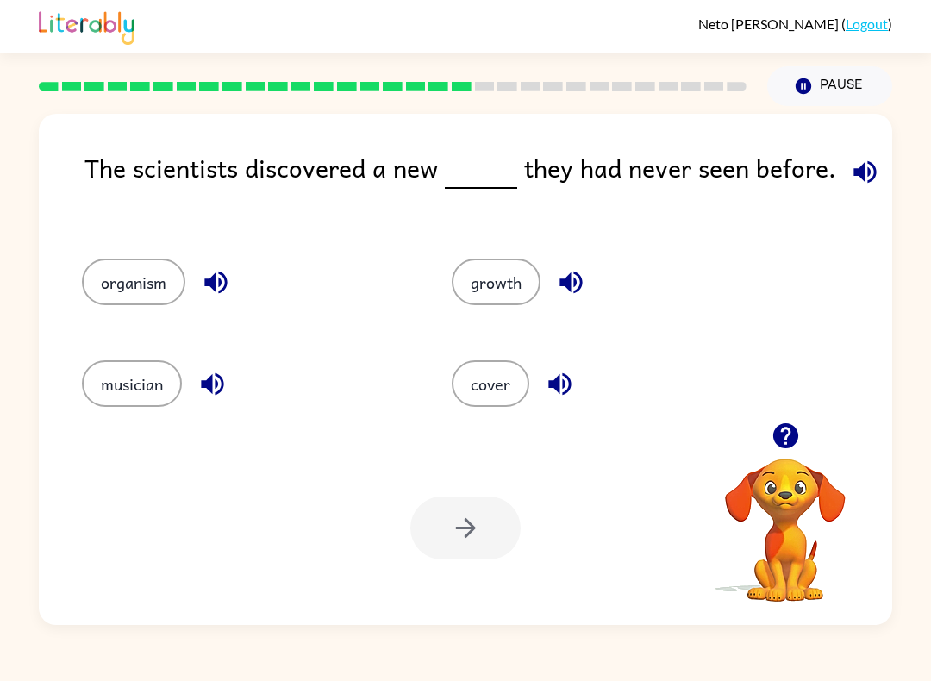
click at [554, 289] on button "button" at bounding box center [571, 282] width 44 height 44
click at [568, 283] on icon "button" at bounding box center [571, 283] width 22 height 22
click at [203, 276] on icon "button" at bounding box center [216, 282] width 30 height 30
click at [144, 293] on button "organism" at bounding box center [133, 282] width 103 height 47
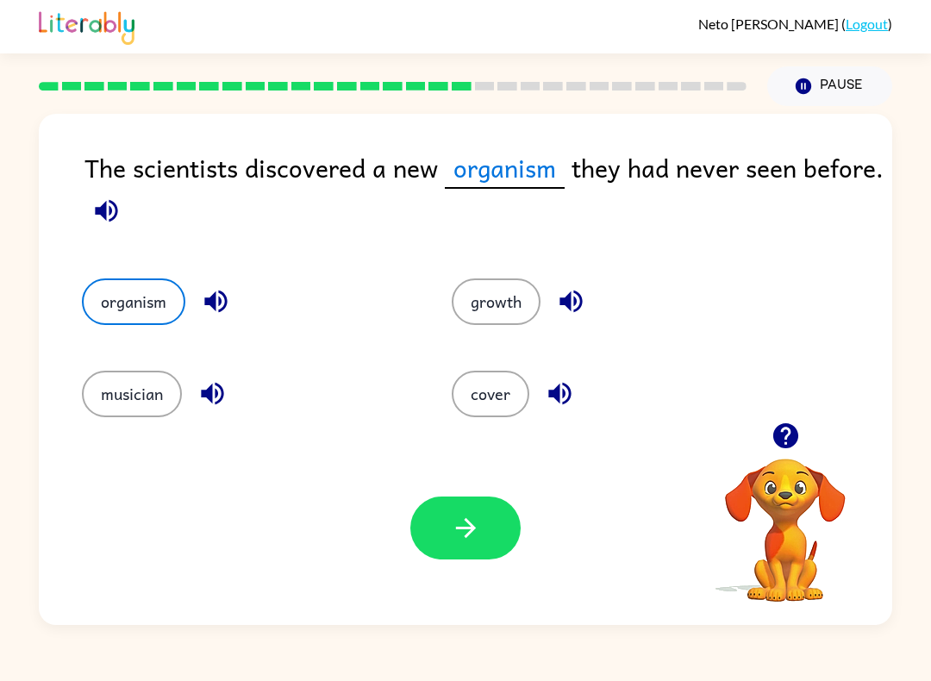
click at [491, 520] on button "button" at bounding box center [465, 528] width 110 height 63
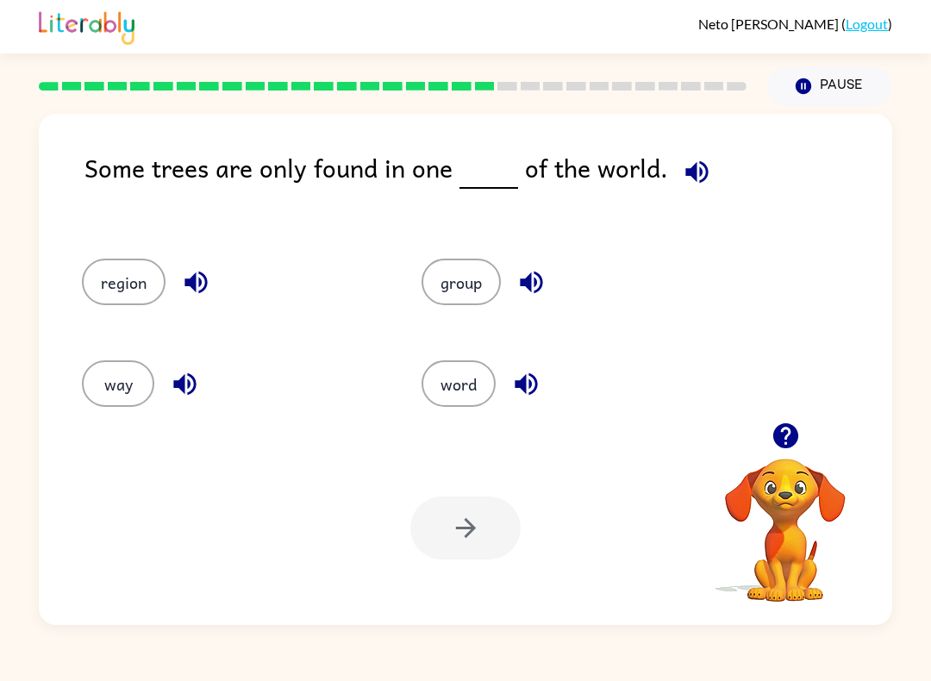
click at [127, 274] on button "region" at bounding box center [124, 282] width 84 height 47
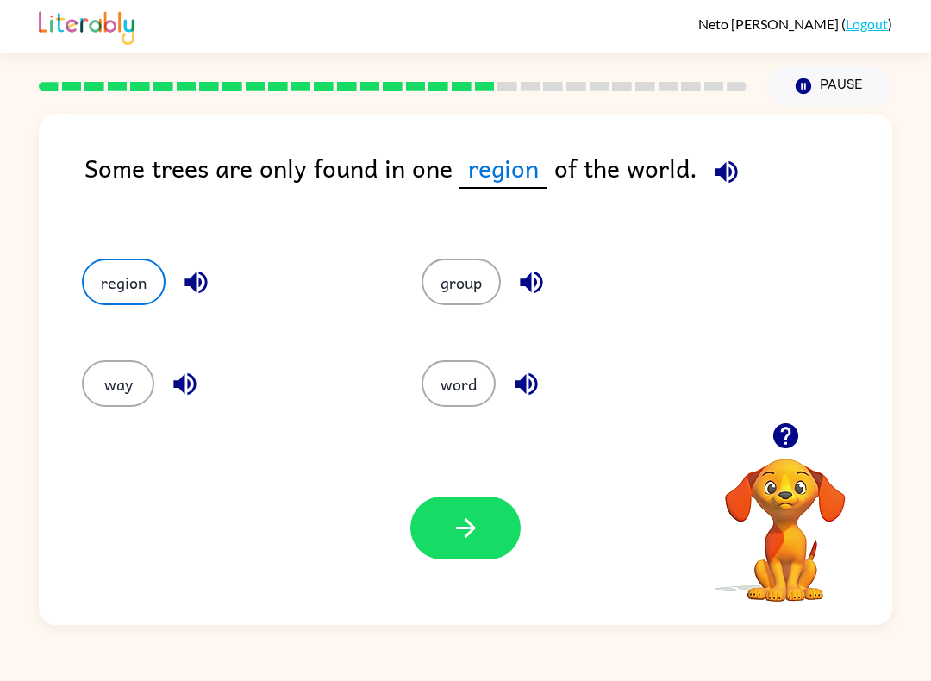
click at [470, 535] on icon "button" at bounding box center [466, 528] width 30 height 30
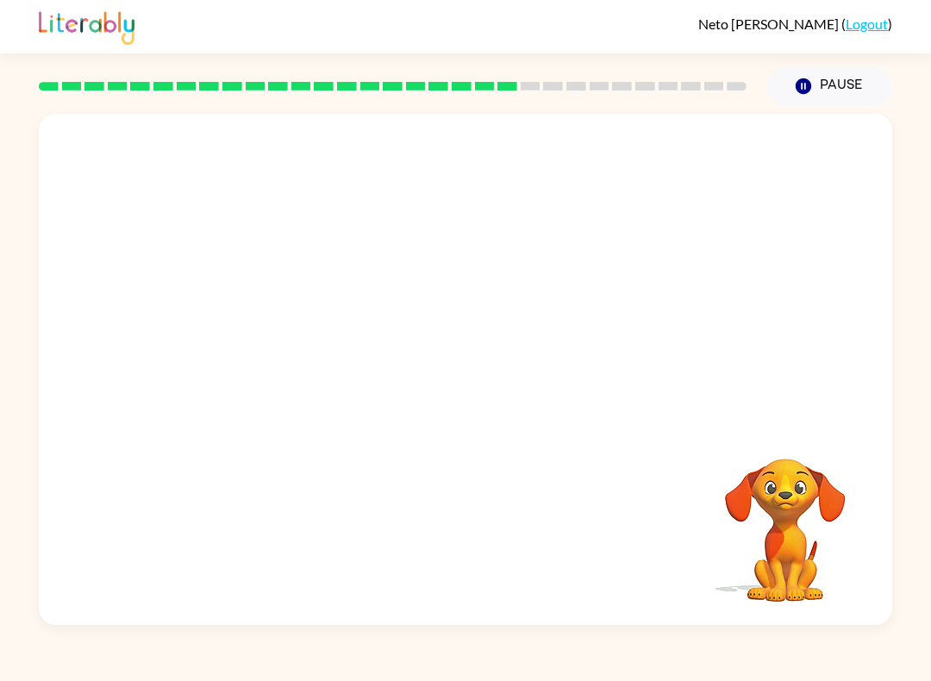
click at [891, 480] on div "Your browser must support playing .mp4 files to use Literably. Please try using…" at bounding box center [466, 369] width 854 height 511
click at [304, 366] on video "Your browser must support playing .mp4 files to use Literably. Please try using…" at bounding box center [466, 268] width 854 height 309
click at [292, 367] on video "Your browser must support playing .mp4 files to use Literably. Please try using…" at bounding box center [466, 268] width 854 height 309
click at [307, 376] on video "Your browser must support playing .mp4 files to use Literably. Please try using…" at bounding box center [466, 268] width 854 height 309
click at [288, 371] on video "Your browser must support playing .mp4 files to use Literably. Please try using…" at bounding box center [466, 268] width 854 height 309
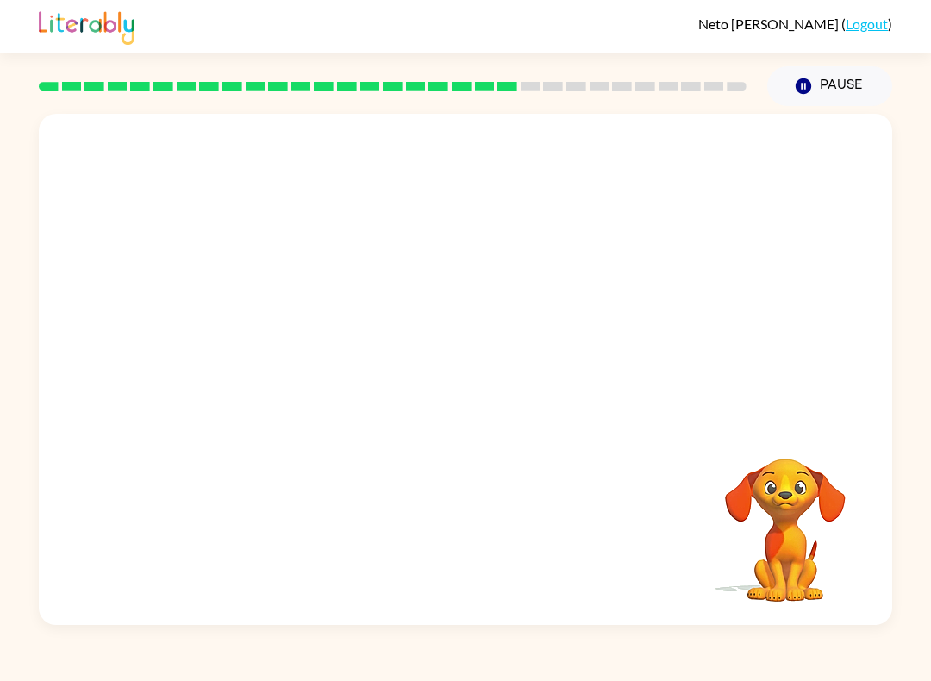
click at [297, 372] on video "Your browser must support playing .mp4 files to use Literably. Please try using…" at bounding box center [466, 268] width 854 height 309
click at [301, 369] on video "Your browser must support playing .mp4 files to use Literably. Please try using…" at bounding box center [466, 268] width 854 height 309
click at [303, 360] on video "Your browser must support playing .mp4 files to use Literably. Please try using…" at bounding box center [466, 268] width 854 height 309
click at [281, 371] on video "Your browser must support playing .mp4 files to use Literably. Please try using…" at bounding box center [466, 268] width 854 height 309
click at [279, 378] on video "Your browser must support playing .mp4 files to use Literably. Please try using…" at bounding box center [466, 268] width 854 height 309
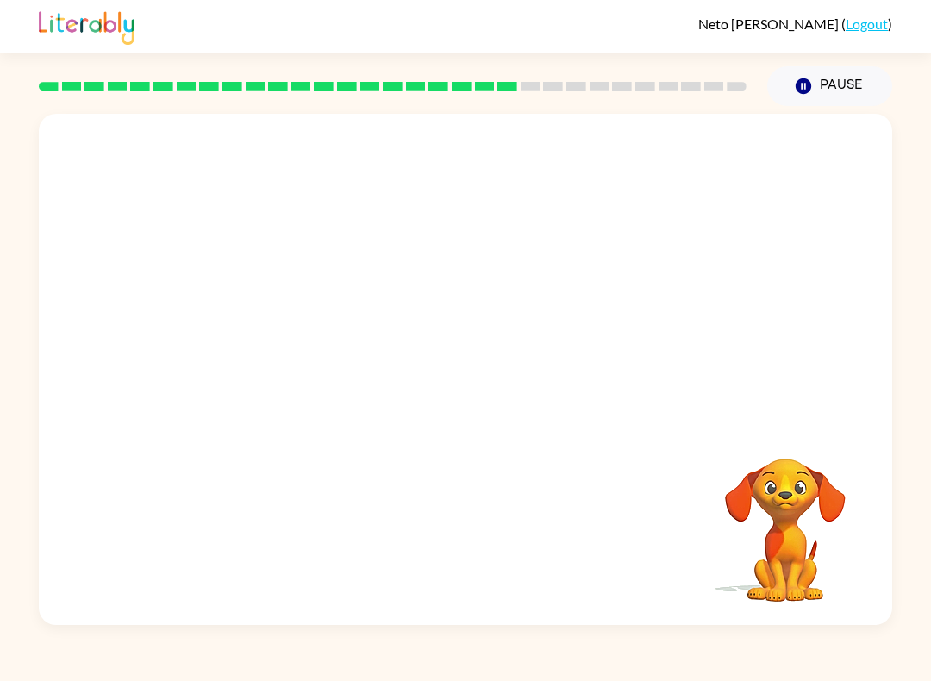
click at [279, 378] on video "Your browser must support playing .mp4 files to use Literably. Please try using…" at bounding box center [466, 268] width 854 height 309
click at [289, 379] on video "Your browser must support playing .mp4 files to use Literably. Please try using…" at bounding box center [466, 268] width 854 height 309
click at [278, 372] on video "Your browser must support playing .mp4 files to use Literably. Please try using…" at bounding box center [466, 268] width 854 height 309
click at [296, 381] on video "Your browser must support playing .mp4 files to use Literably. Please try using…" at bounding box center [466, 268] width 854 height 309
click at [295, 381] on video "Your browser must support playing .mp4 files to use Literably. Please try using…" at bounding box center [466, 268] width 854 height 309
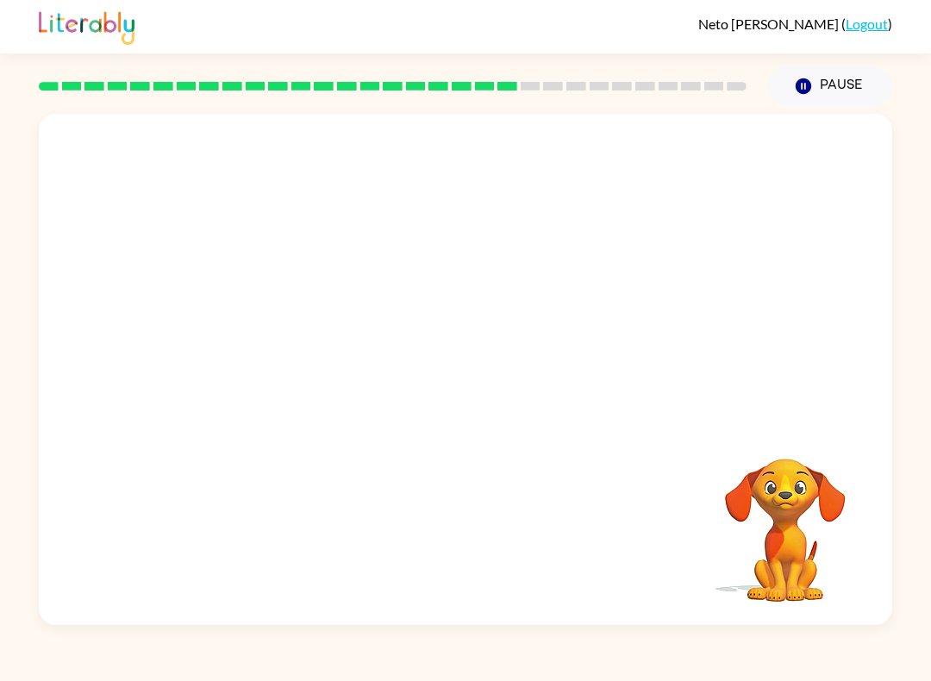
click at [291, 381] on video "Your browser must support playing .mp4 files to use Literably. Please try using…" at bounding box center [466, 268] width 854 height 309
click at [297, 388] on video "Your browser must support playing .mp4 files to use Literably. Please try using…" at bounding box center [466, 268] width 854 height 309
click at [293, 375] on video "Your browser must support playing .mp4 files to use Literably. Please try using…" at bounding box center [466, 268] width 854 height 309
click at [435, 413] on div at bounding box center [466, 369] width 854 height 511
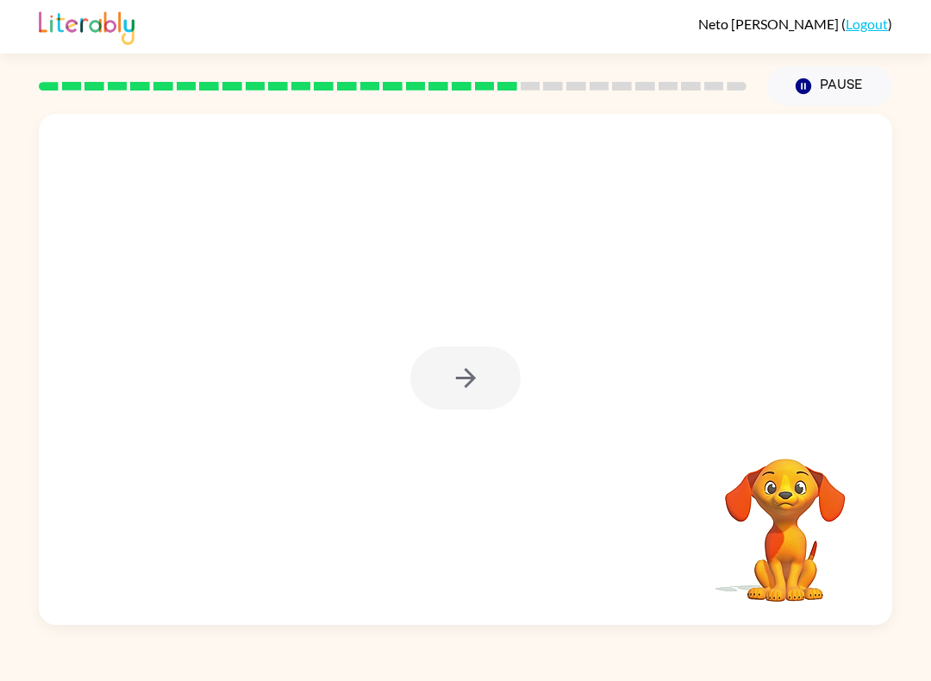
click at [502, 389] on div at bounding box center [465, 378] width 110 height 63
click at [507, 347] on div at bounding box center [465, 378] width 110 height 63
click at [502, 330] on div at bounding box center [466, 369] width 854 height 511
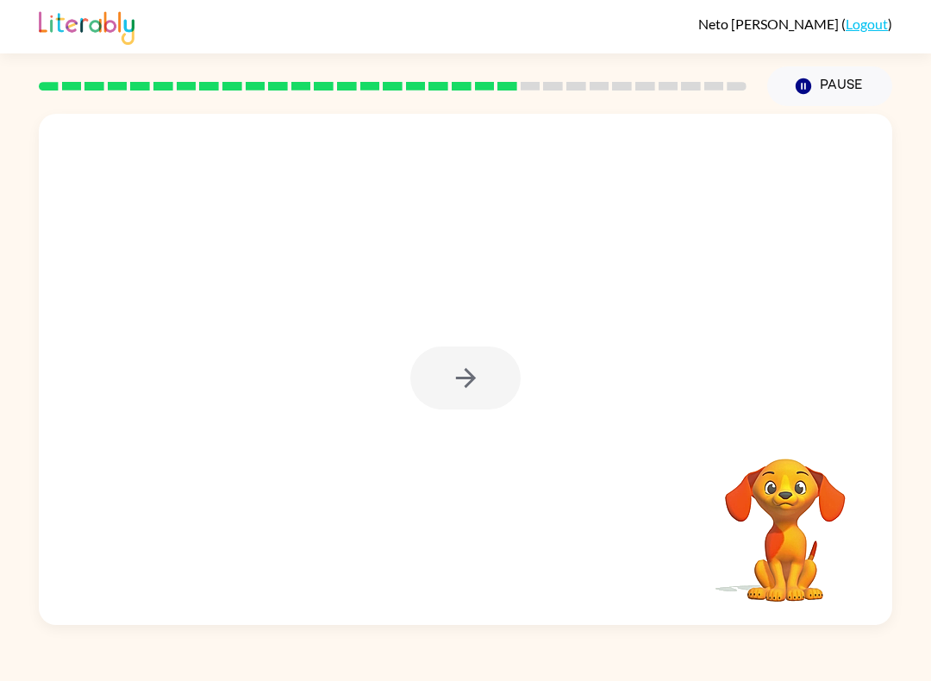
click at [483, 371] on div at bounding box center [465, 378] width 110 height 63
click at [491, 378] on div at bounding box center [465, 378] width 110 height 63
click at [487, 391] on button "button" at bounding box center [465, 378] width 110 height 63
click at [487, 391] on div at bounding box center [465, 378] width 110 height 63
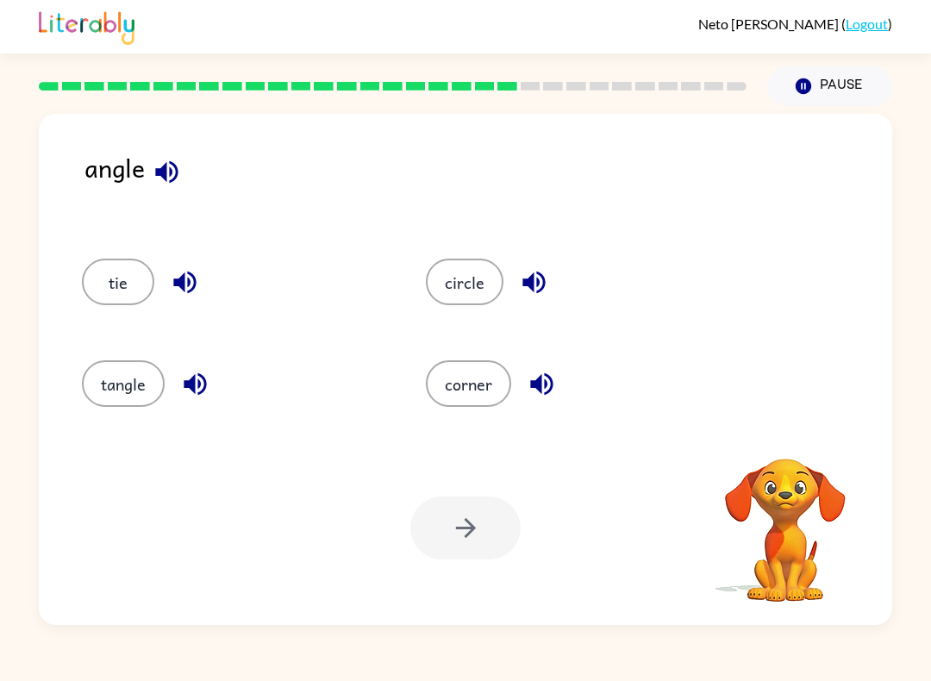
click at [480, 391] on button "corner" at bounding box center [468, 383] width 85 height 47
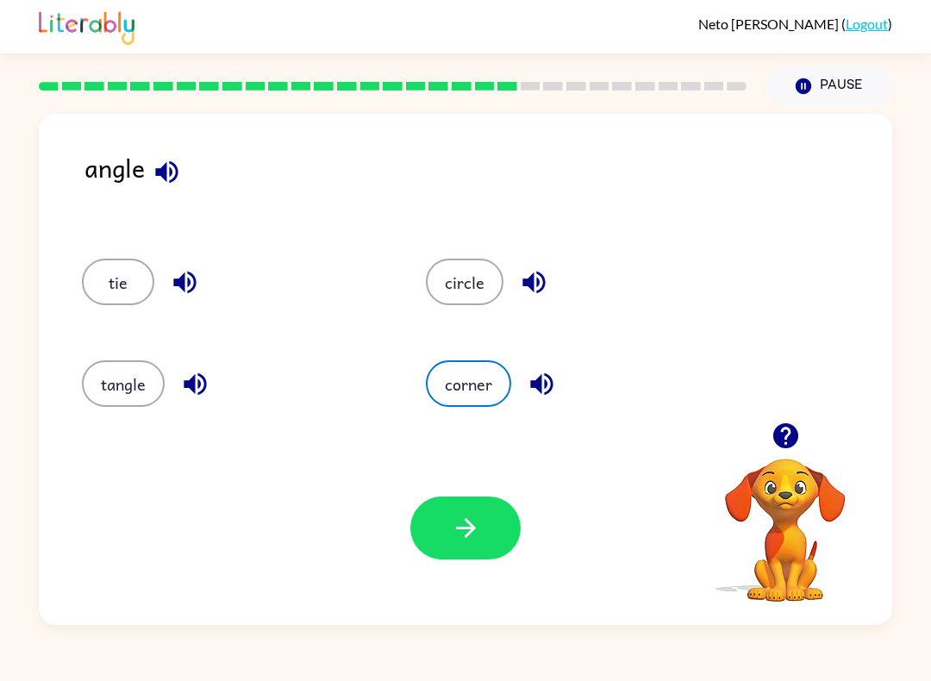
click at [463, 517] on icon "button" at bounding box center [466, 528] width 30 height 30
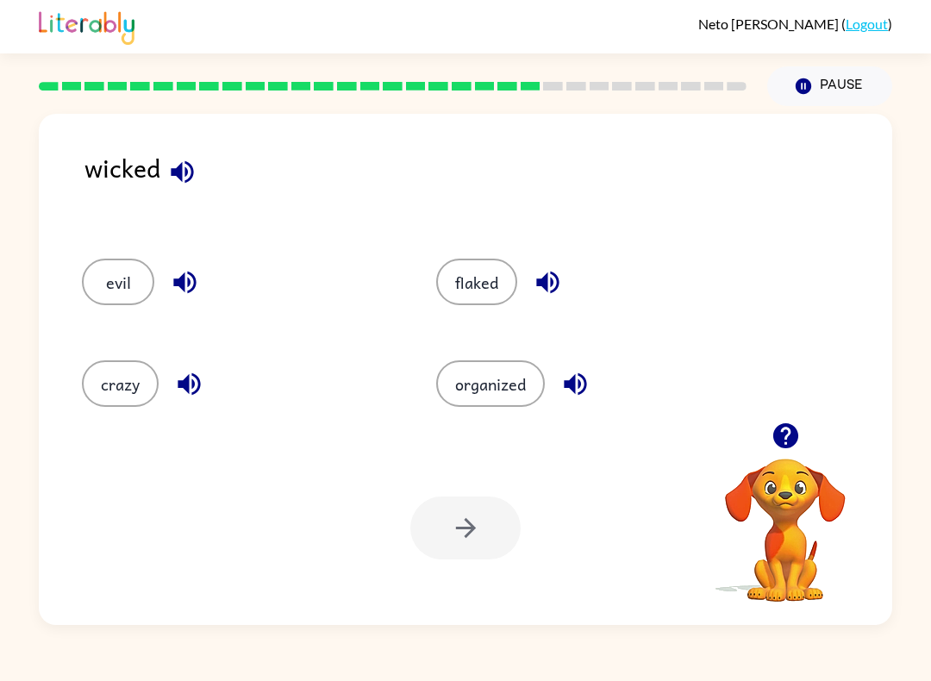
click at [123, 267] on button "evil" at bounding box center [118, 282] width 72 height 47
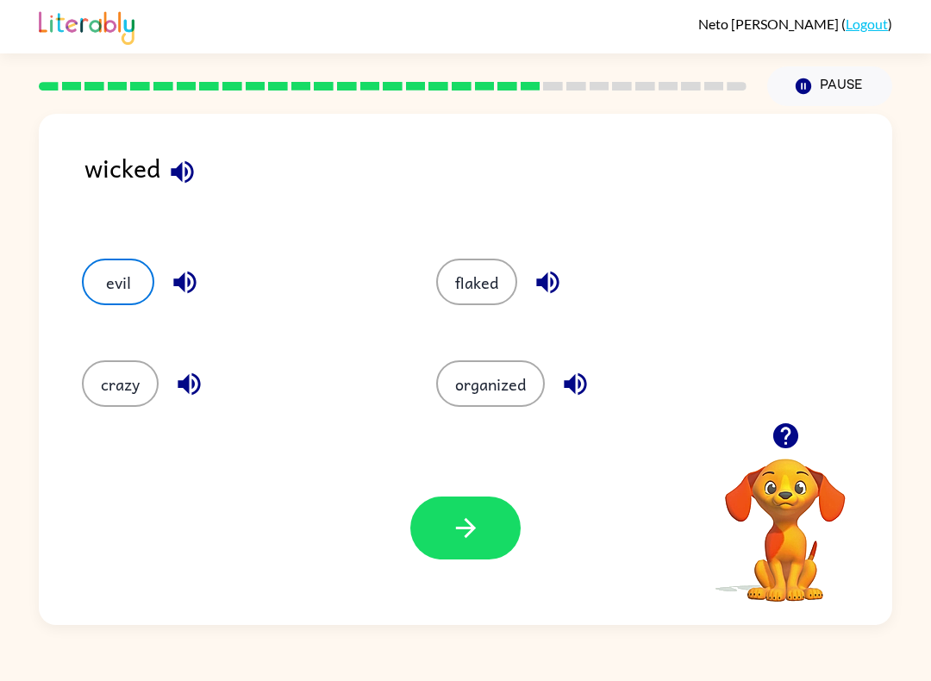
click at [447, 525] on button "button" at bounding box center [465, 528] width 110 height 63
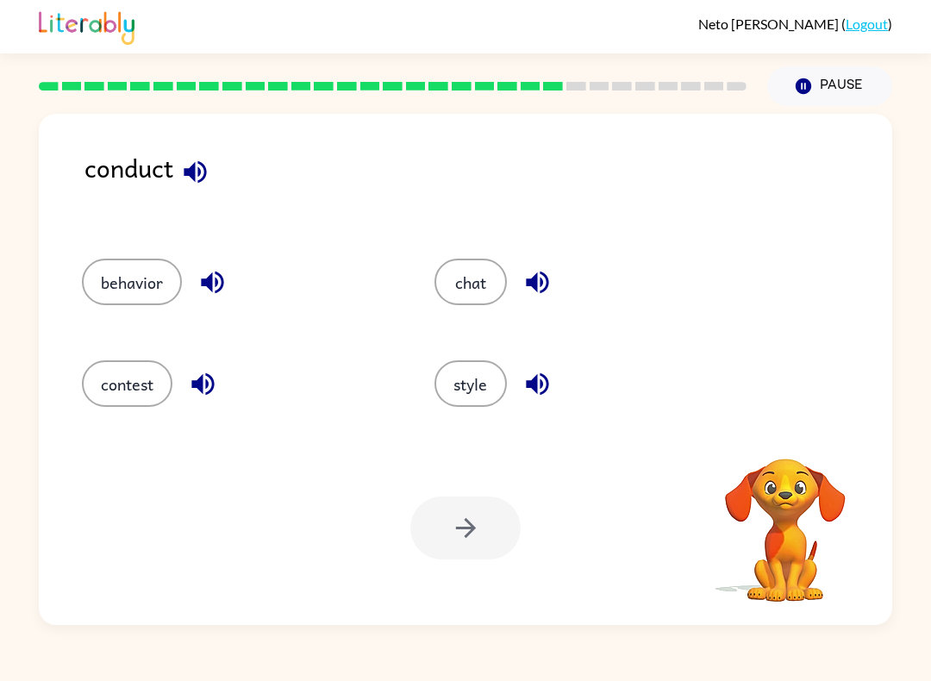
click at [199, 177] on icon "button" at bounding box center [195, 171] width 22 height 22
click at [142, 294] on button "behavior" at bounding box center [132, 282] width 100 height 47
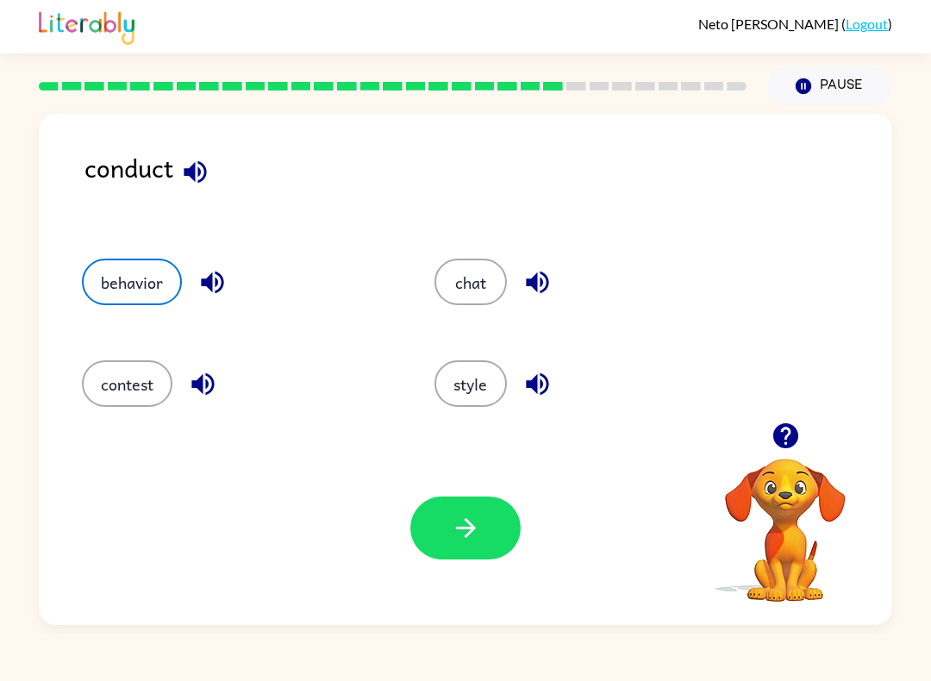
click at [432, 510] on button "button" at bounding box center [465, 528] width 110 height 63
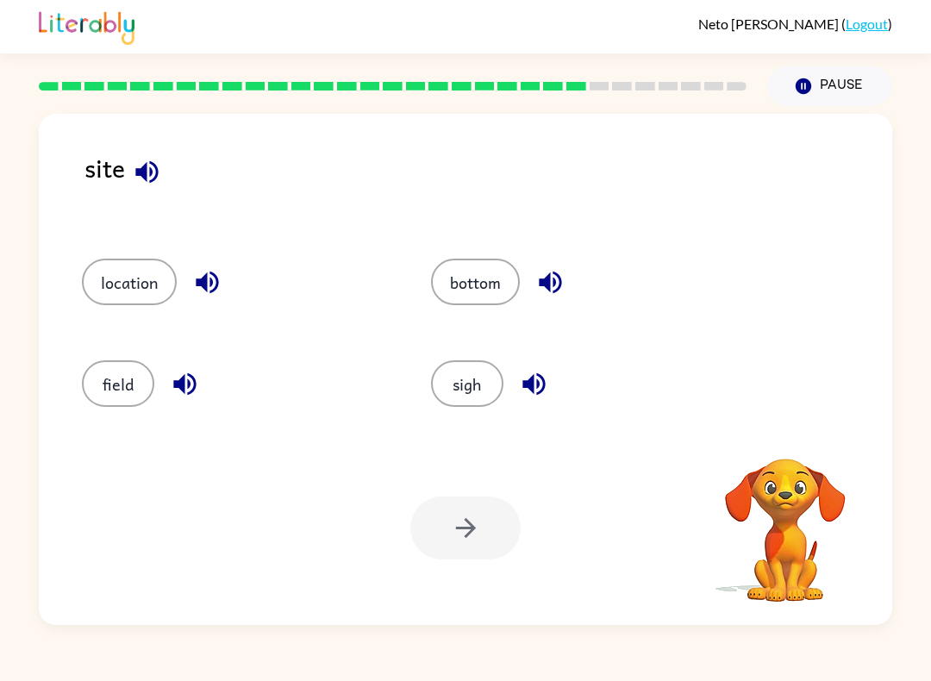
click at [160, 185] on icon "button" at bounding box center [147, 172] width 30 height 30
click at [157, 157] on button "button" at bounding box center [147, 172] width 44 height 44
click at [153, 165] on icon "button" at bounding box center [146, 171] width 22 height 22
click at [467, 398] on button "sigh" at bounding box center [467, 383] width 72 height 47
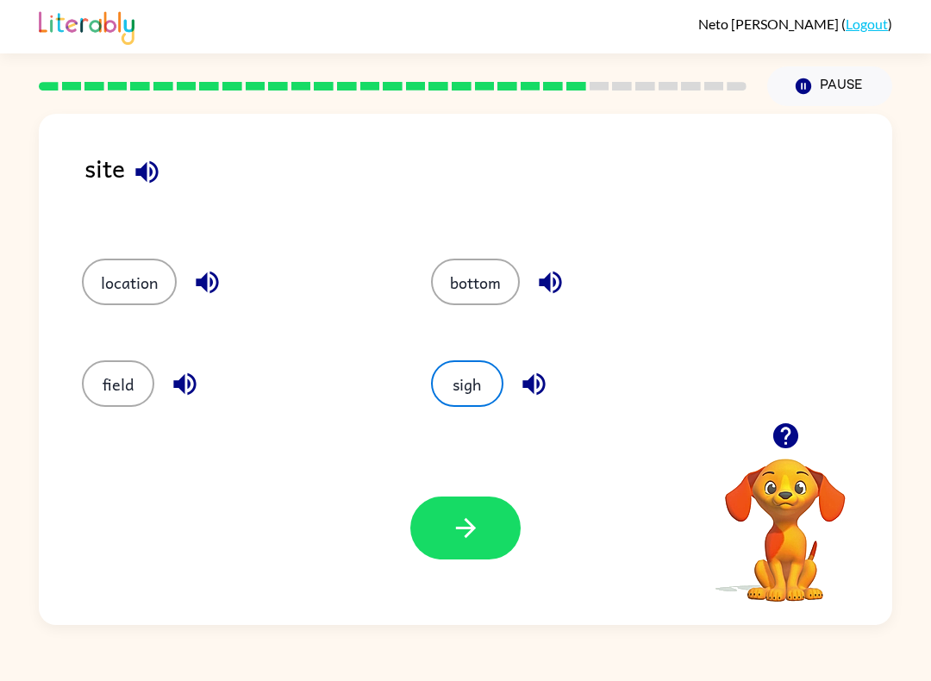
click at [485, 522] on button "button" at bounding box center [465, 528] width 110 height 63
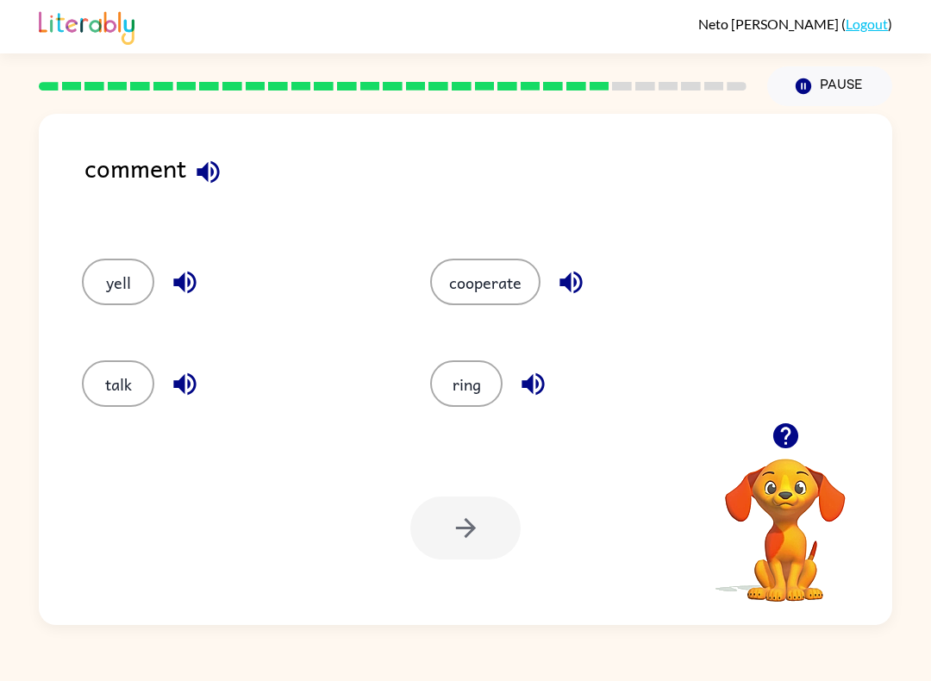
click at [111, 363] on button "talk" at bounding box center [118, 383] width 72 height 47
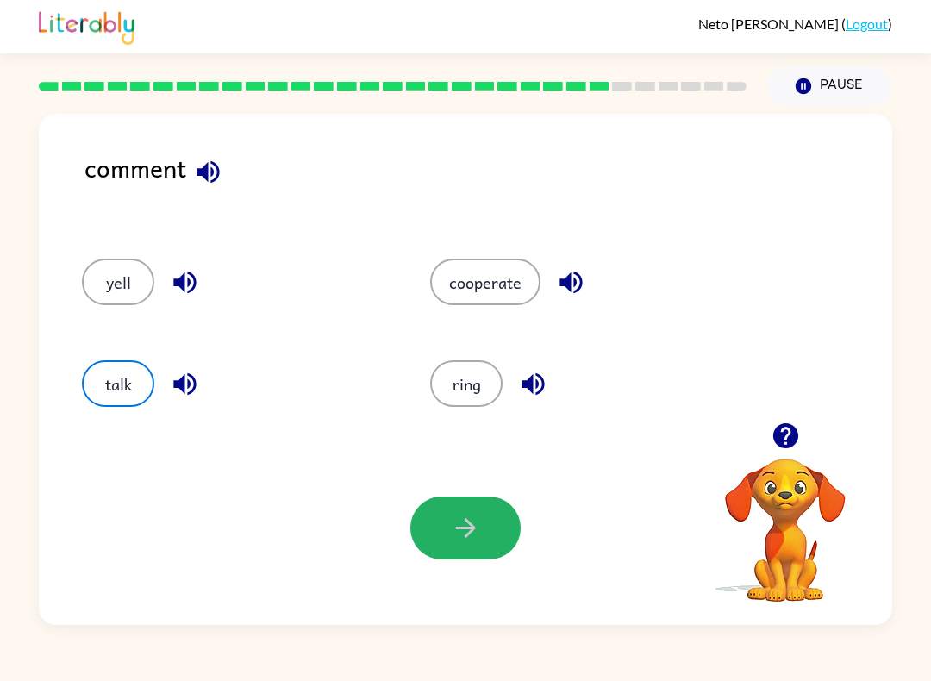
click at [477, 535] on icon "button" at bounding box center [466, 528] width 30 height 30
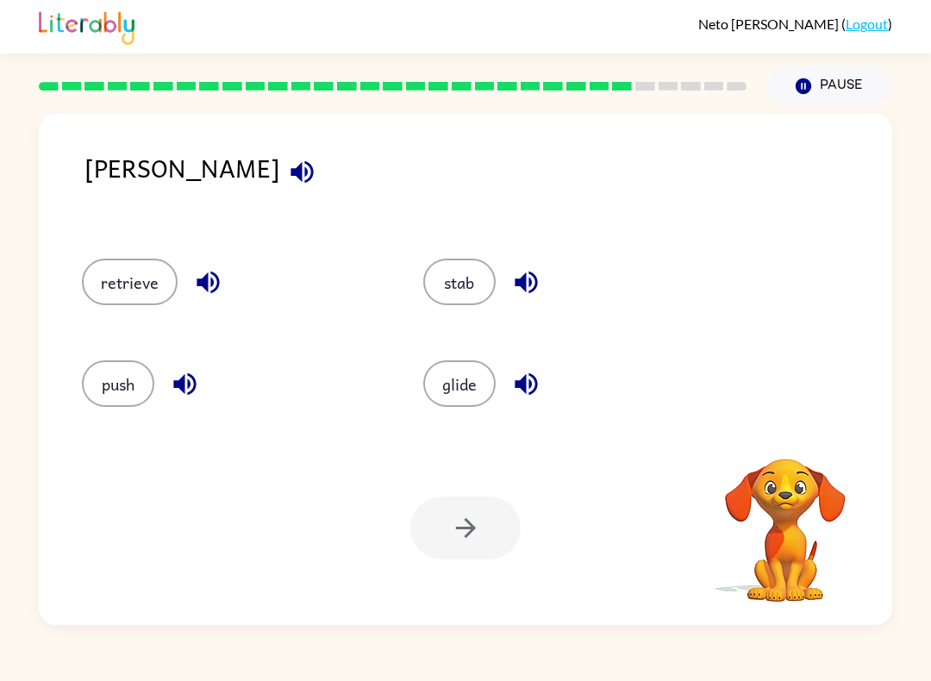
click at [287, 160] on icon "button" at bounding box center [302, 172] width 30 height 30
click at [287, 181] on icon "button" at bounding box center [302, 172] width 30 height 30
click at [280, 153] on button "button" at bounding box center [302, 172] width 44 height 44
click at [291, 174] on icon "button" at bounding box center [302, 171] width 22 height 22
click at [203, 269] on icon "button" at bounding box center [208, 282] width 30 height 30
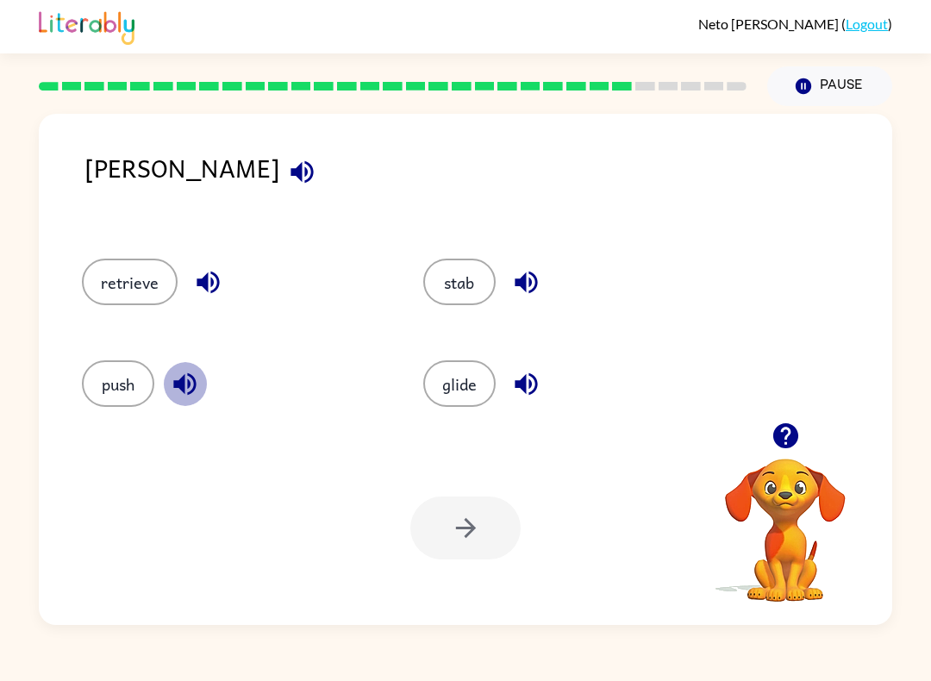
click at [177, 395] on icon "button" at bounding box center [185, 384] width 30 height 30
click at [506, 400] on div "glide" at bounding box center [574, 383] width 302 height 47
click at [471, 265] on button "stab" at bounding box center [459, 282] width 72 height 47
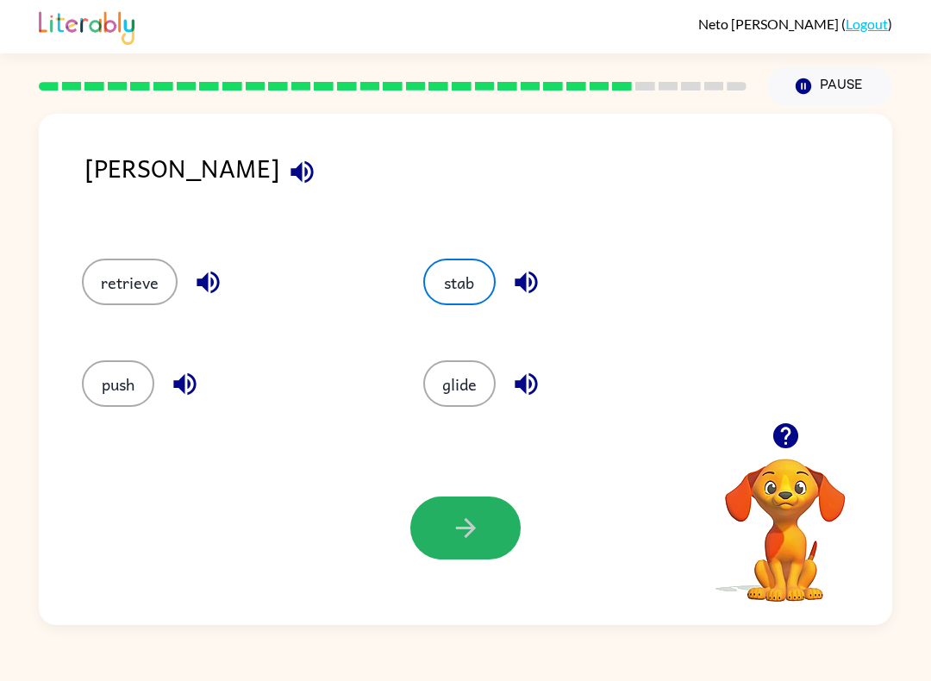
click at [471, 498] on button "button" at bounding box center [465, 528] width 110 height 63
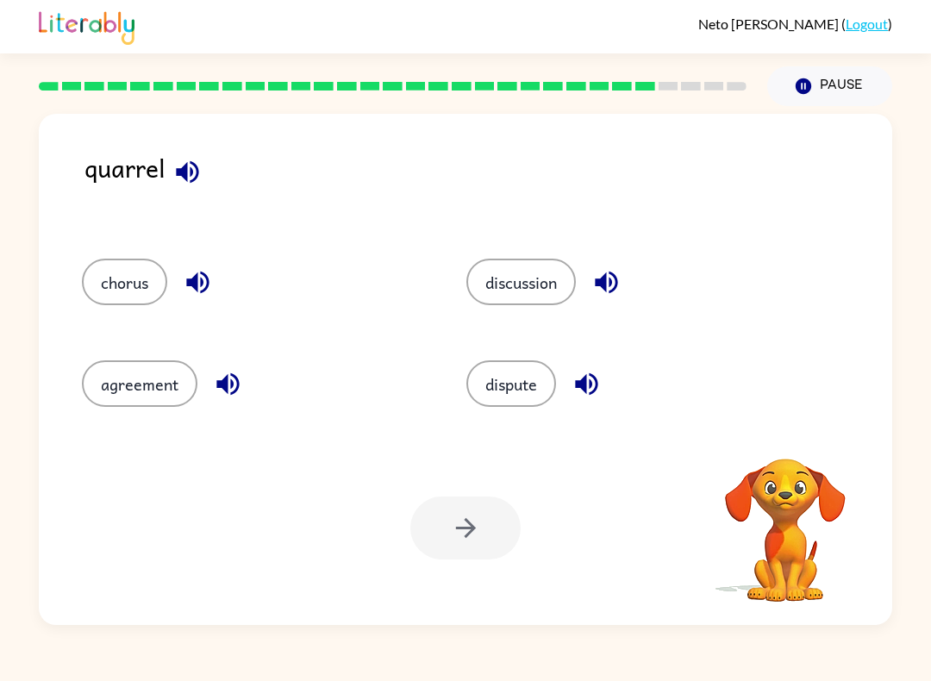
click at [201, 158] on icon "button" at bounding box center [187, 172] width 30 height 30
click at [150, 294] on button "chorus" at bounding box center [124, 282] width 85 height 47
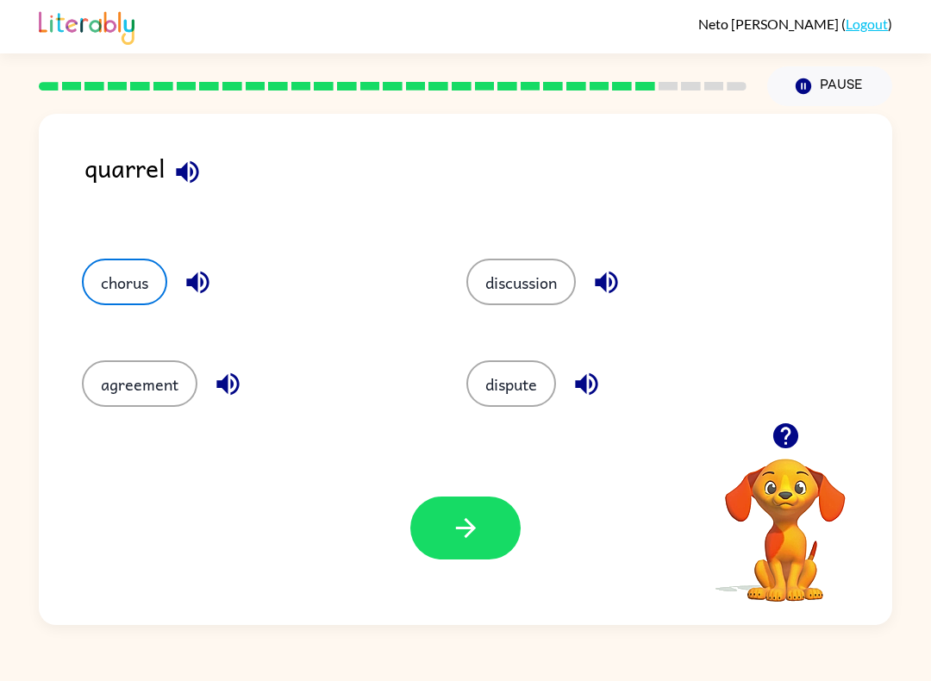
click at [429, 540] on button "button" at bounding box center [465, 528] width 110 height 63
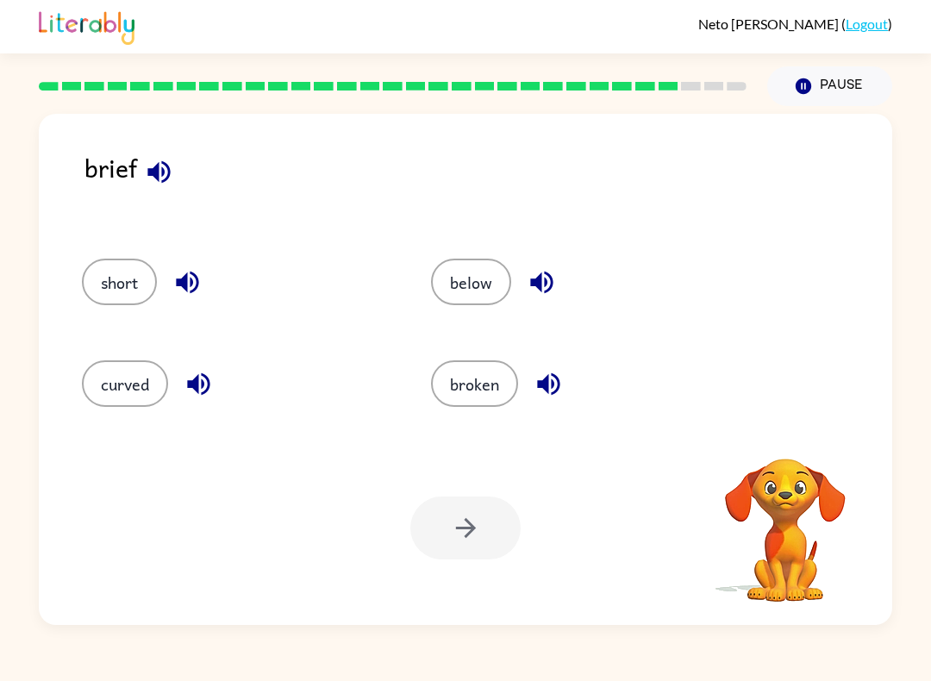
click at [157, 194] on button "button" at bounding box center [159, 172] width 44 height 44
click at [159, 197] on div "brief" at bounding box center [489, 186] width 808 height 76
click at [167, 167] on icon "button" at bounding box center [158, 171] width 22 height 22
click at [133, 302] on button "short" at bounding box center [119, 282] width 75 height 47
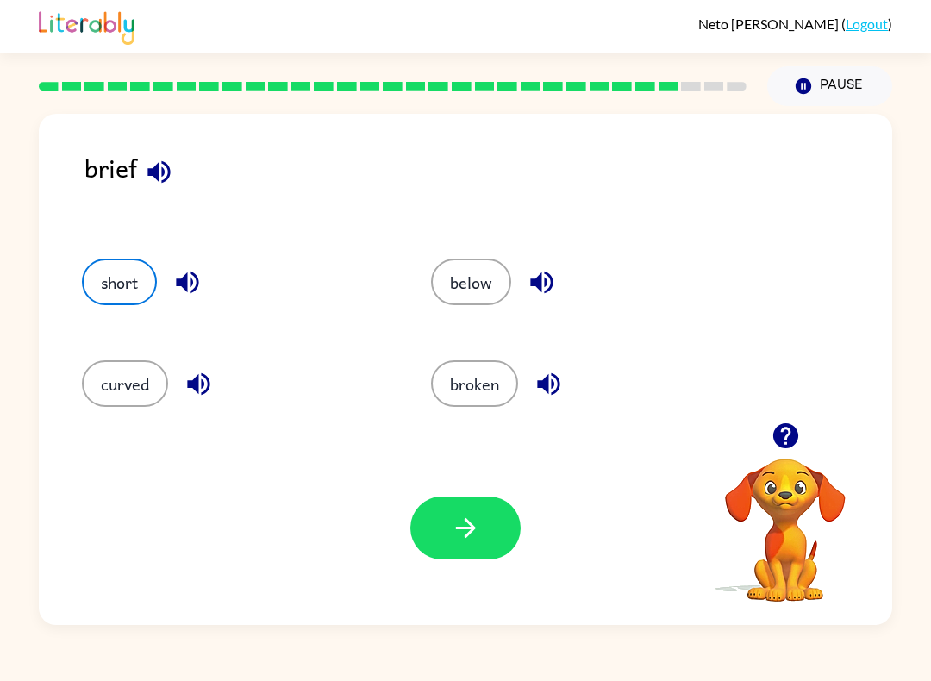
click at [385, 498] on div "Your browser must support playing .mp4 files to use Literably. Please try using…" at bounding box center [466, 528] width 854 height 194
click at [457, 516] on icon "button" at bounding box center [466, 528] width 30 height 30
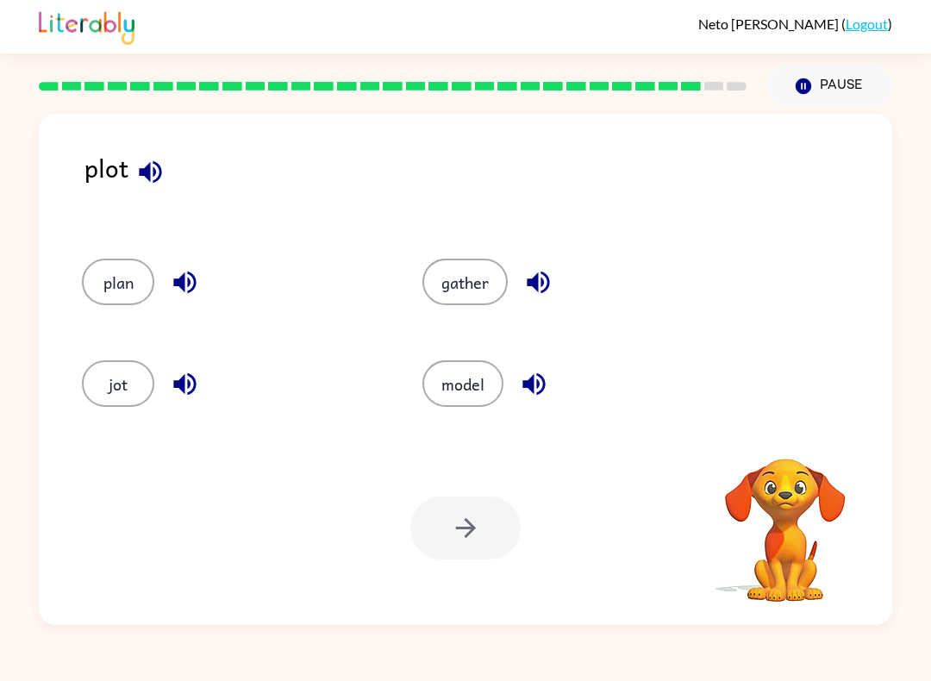
click at [126, 251] on div "plan" at bounding box center [219, 277] width 341 height 102
click at [126, 289] on button "plan" at bounding box center [118, 282] width 72 height 47
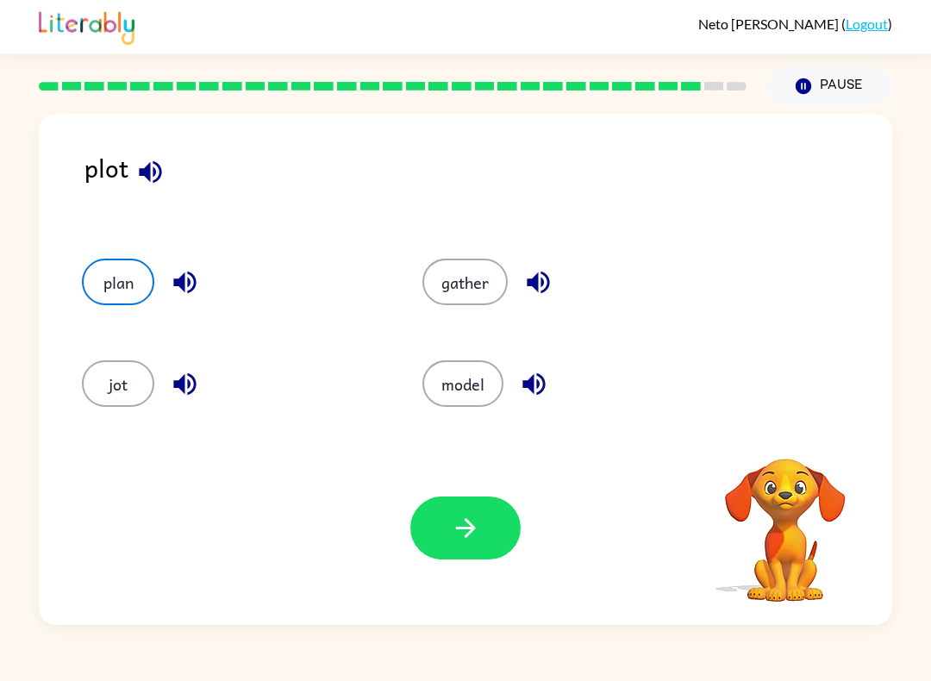
click at [416, 490] on div "Your browser must support playing .mp4 files to use Literably. Please try using…" at bounding box center [466, 528] width 854 height 194
click at [461, 520] on icon "button" at bounding box center [466, 528] width 30 height 30
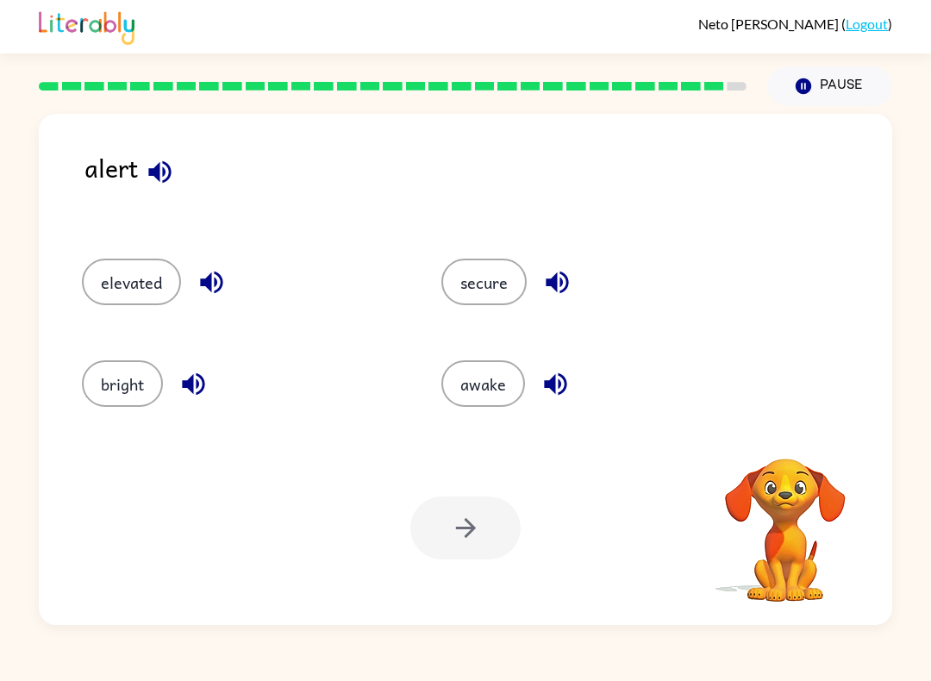
click at [504, 278] on button "secure" at bounding box center [483, 282] width 85 height 47
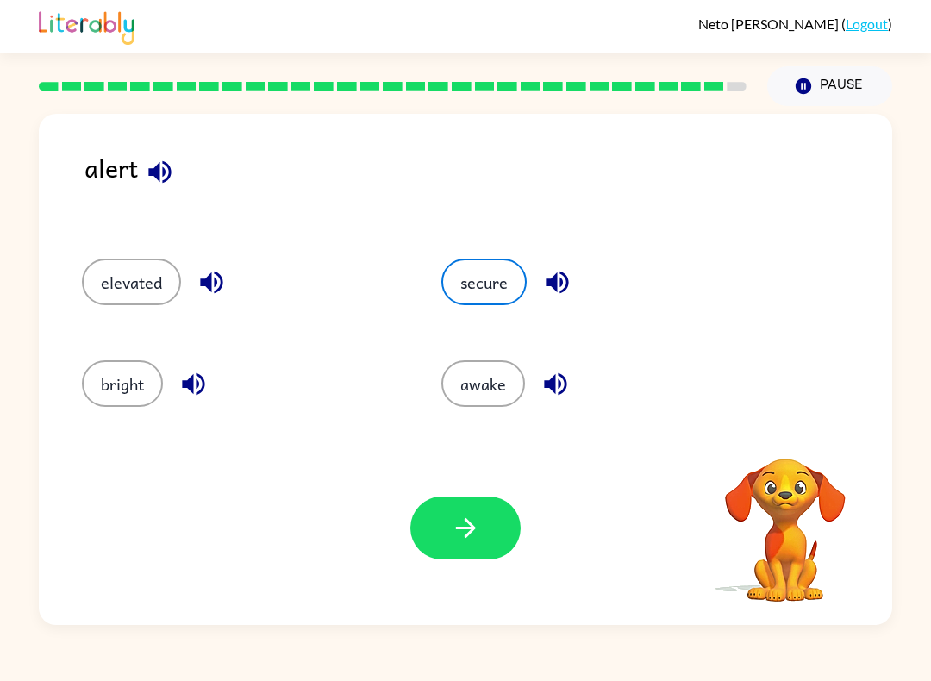
click at [450, 554] on button "button" at bounding box center [465, 528] width 110 height 63
click at [466, 526] on div at bounding box center [465, 528] width 110 height 63
